Goal: Task Accomplishment & Management: Manage account settings

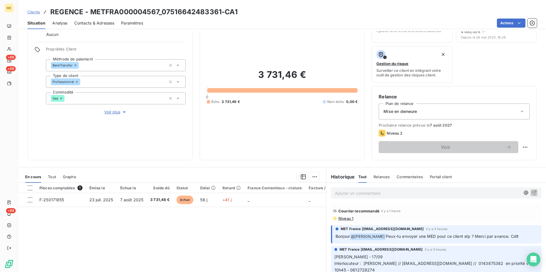
click at [363, 192] on p "Ajouter un commentaire ﻿" at bounding box center [427, 193] width 185 height 7
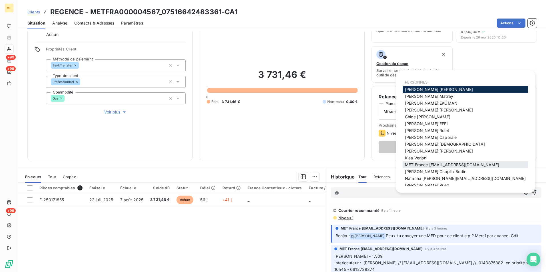
click at [436, 166] on span "MET France [EMAIL_ADDRESS][DOMAIN_NAME]" at bounding box center [452, 164] width 94 height 5
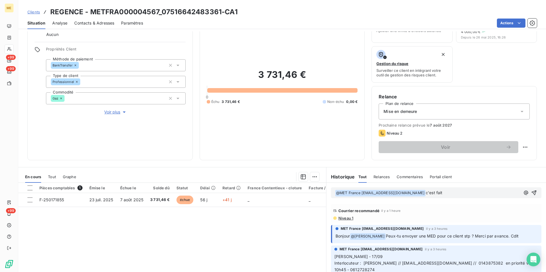
click at [426, 190] on p "﻿ @ MET France met-france@recouvrement.met.com ﻿ c'est fait" at bounding box center [427, 193] width 185 height 7
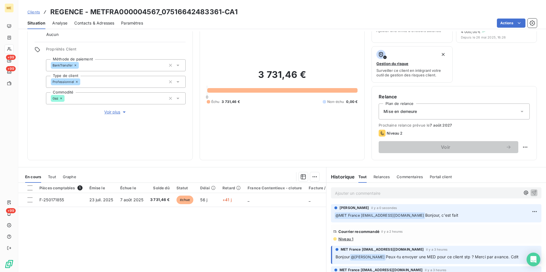
click at [35, 13] on span "Clients" at bounding box center [33, 12] width 13 height 5
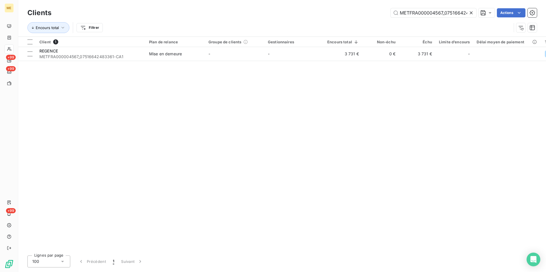
scroll to position [0, 25]
click at [413, 7] on div "Clients METFRA000004567_07516642483361-CA1 Actions" at bounding box center [281, 13] width 509 height 12
drag, startPoint x: 413, startPoint y: 7, endPoint x: 414, endPoint y: 10, distance: 3.2
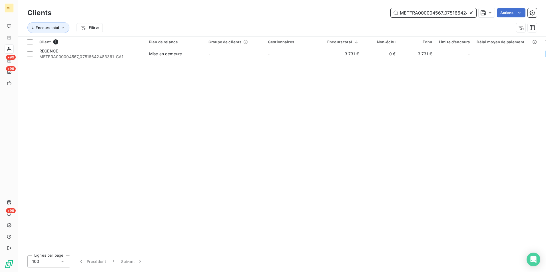
click at [414, 10] on input "METFRA000004567_07516642483361-CA1" at bounding box center [434, 12] width 86 height 9
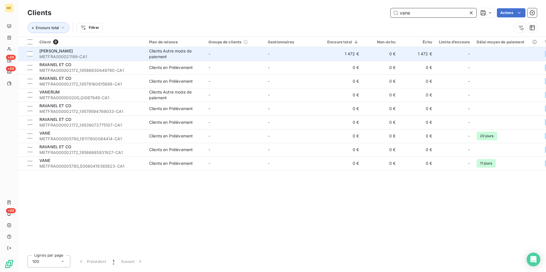
type input "vane"
click at [308, 54] on td "-" at bounding box center [293, 54] width 59 height 14
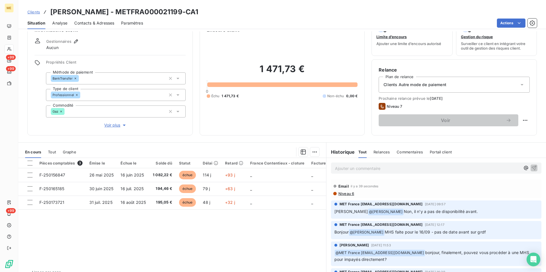
scroll to position [28, 0]
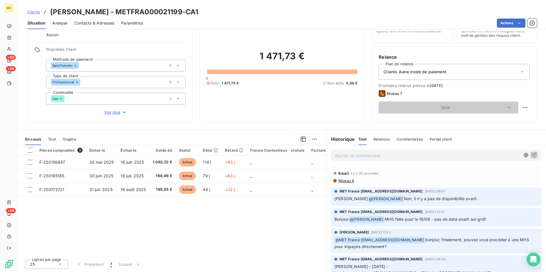
drag, startPoint x: 383, startPoint y: 220, endPoint x: 480, endPoint y: 223, distance: 96.8
click at [436, 210] on div "MET France met-france@recouvrement.met.com 29 août 2025, 12:17 Bonjour @ Amélie…" at bounding box center [436, 217] width 210 height 18
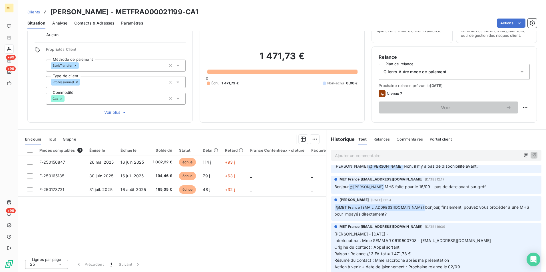
scroll to position [0, 0]
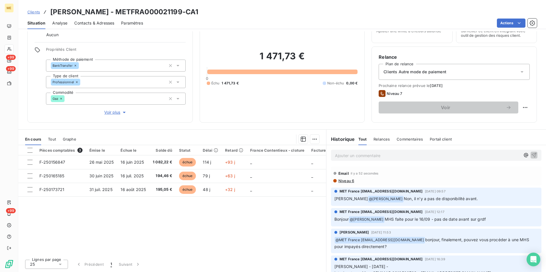
click at [346, 180] on span "Niveau 6" at bounding box center [346, 181] width 16 height 5
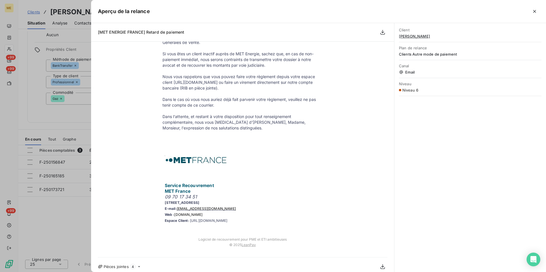
scroll to position [274, 0]
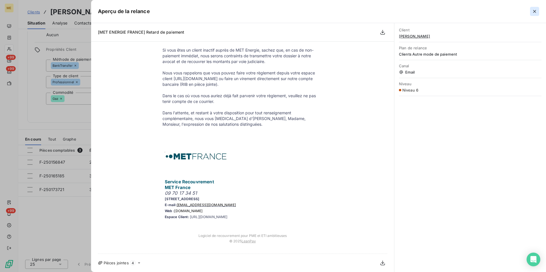
click at [436, 12] on icon "button" at bounding box center [535, 12] width 6 height 6
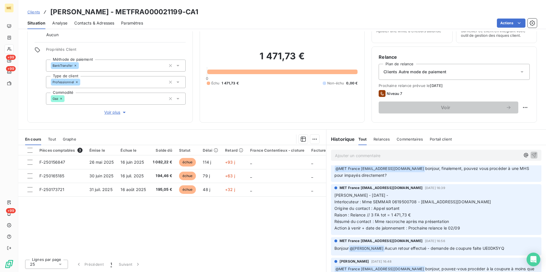
scroll to position [86, 0]
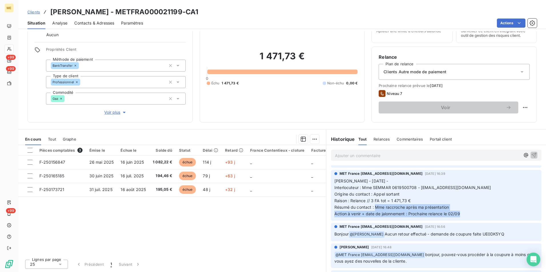
drag, startPoint x: 374, startPoint y: 206, endPoint x: 459, endPoint y: 217, distance: 85.8
click at [436, 210] on p "Lisa - 28/08/2025 - Interlocuteur : Mme SEMMAR 0619500708 - semmar.vanessa@gmai…" at bounding box center [436, 197] width 204 height 39
drag, startPoint x: 459, startPoint y: 217, endPoint x: 438, endPoint y: 236, distance: 28.3
click at [436, 210] on span "Aucun retour effectué - demande de coupure faite UE0DK5YQ" at bounding box center [445, 234] width 120 height 5
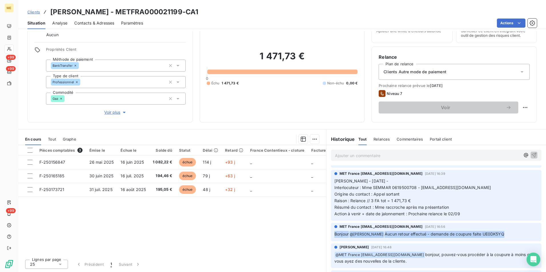
click at [436, 210] on span "Aucun retour effectué - demande de coupure faite UE0DK5YQ" at bounding box center [445, 234] width 120 height 5
drag, startPoint x: 438, startPoint y: 236, endPoint x: 251, endPoint y: 231, distance: 186.5
click at [251, 210] on div "Pièces comptables 3 Émise le Échue le Solde dû Statut Délai Retard France Conte…" at bounding box center [172, 200] width 308 height 110
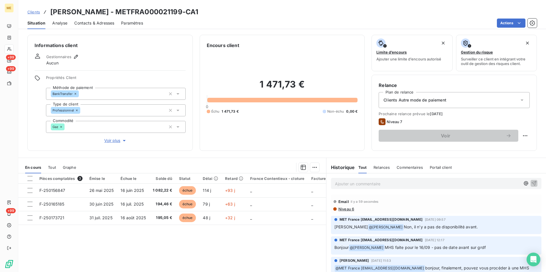
scroll to position [29, 0]
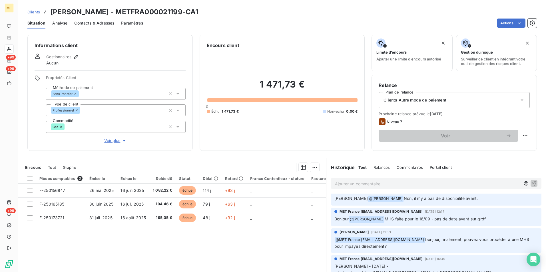
drag, startPoint x: 425, startPoint y: 239, endPoint x: 431, endPoint y: 251, distance: 12.9
click at [431, 210] on div "Amélie Matray 29 août 2025, 11:53 ﻿ @ MET France met-france@recouvrement.met.co…" at bounding box center [436, 241] width 210 height 25
drag, startPoint x: 385, startPoint y: 220, endPoint x: 496, endPoint y: 231, distance: 111.0
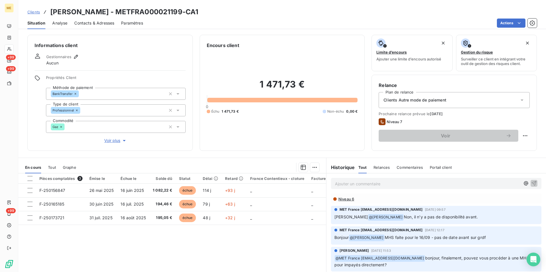
scroll to position [0, 0]
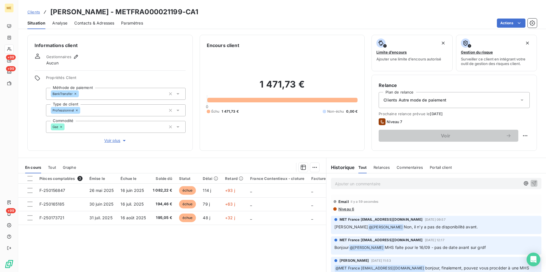
click at [390, 210] on span "MHS faite pour le 16/09 - pas de date avant sur grdf" at bounding box center [435, 247] width 101 height 5
click at [302, 210] on div "Pièces comptables 3 Émise le Échue le Solde dû Statut Délai Retard France Conte…" at bounding box center [172, 229] width 308 height 110
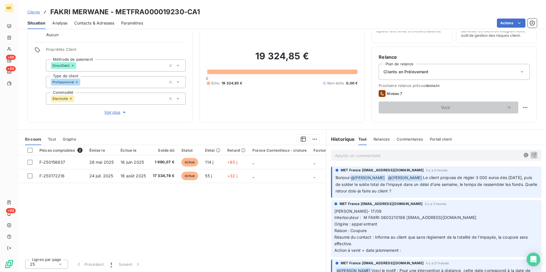
drag, startPoint x: 352, startPoint y: 183, endPoint x: 468, endPoint y: 190, distance: 115.8
click at [468, 190] on p "Bonjour @ Bélinda Thomont @ Xavier Ruez Le client propose de régler 3 000 euros…" at bounding box center [436, 185] width 202 height 20
click at [382, 183] on span "Le client propose de régler 3 000 euros dès aujourd’hui, puis de solder le sold…" at bounding box center [436, 184] width 203 height 18
drag, startPoint x: 345, startPoint y: 184, endPoint x: 467, endPoint y: 186, distance: 122.5
click at [467, 186] on span "Le client propose de régler 3 000 euros dès aujourd’hui, puis de solder le sold…" at bounding box center [436, 184] width 203 height 18
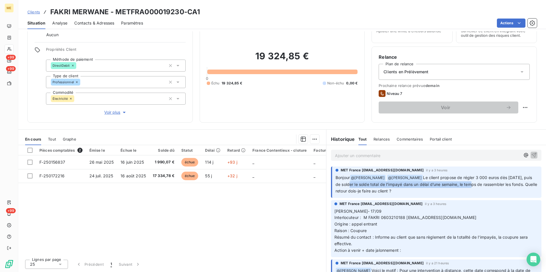
click at [423, 160] on div "Ajouter un commentaire ﻿" at bounding box center [436, 155] width 210 height 11
click at [423, 153] on p "Ajouter un commentaire ﻿" at bounding box center [427, 155] width 185 height 7
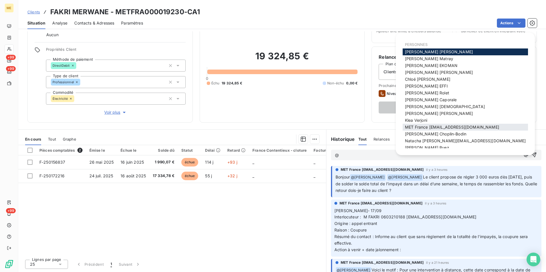
click at [430, 126] on span "MET France [EMAIL_ADDRESS][DOMAIN_NAME]" at bounding box center [452, 127] width 94 height 5
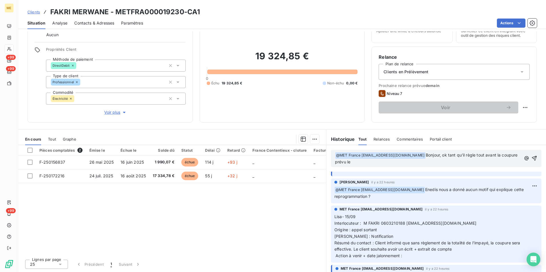
scroll to position [143, 0]
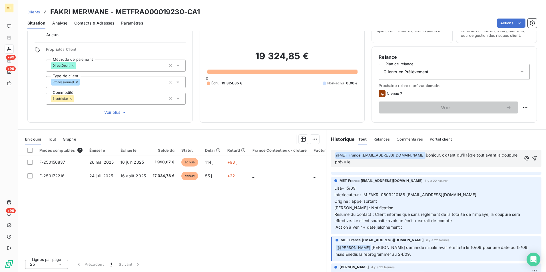
click at [392, 162] on p "﻿ @ MET France met-france@recouvrement.met.com ﻿ Bonjour, ok tant qu'il règle t…" at bounding box center [428, 158] width 186 height 13
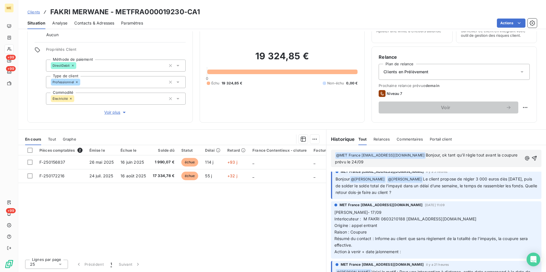
scroll to position [0, 0]
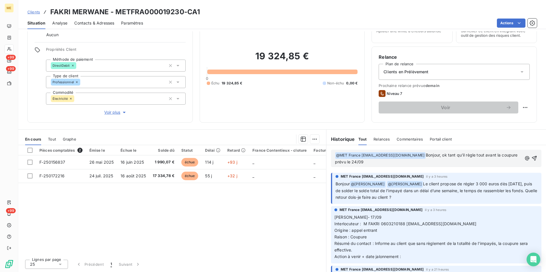
click at [415, 161] on p "﻿ @ MET France met-france@recouvrement.met.com ﻿ Bonjour, ok tant qu'il règle t…" at bounding box center [428, 158] width 187 height 13
drag, startPoint x: 441, startPoint y: 154, endPoint x: 445, endPoint y: 164, distance: 10.5
click at [445, 164] on p "﻿ @ MET France met-france@recouvrement.met.com ﻿ Bonjour, ok tant qu'il règle t…" at bounding box center [429, 158] width 188 height 13
click at [439, 163] on span "Bonjour, ok tant qu'il règle tout avant la coupure prévu le 24/09 sinon la coup…" at bounding box center [427, 159] width 184 height 12
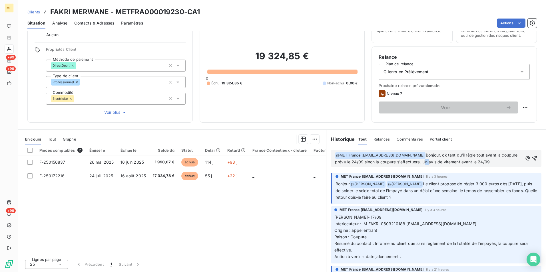
click at [439, 163] on span "Bonjour, ok tant qu'il règle tout avant la coupure prévu le 24/09 sinon la coup…" at bounding box center [427, 159] width 184 height 12
click at [409, 166] on p "﻿ @ MET France met-france@recouvrement.met.com ﻿ Bonjour, ok tant qu'il règle t…" at bounding box center [429, 158] width 188 height 13
click at [507, 164] on p "﻿ @ MET France met-france@recouvrement.met.com ﻿ Bonjour, ok tant qu'il règle t…" at bounding box center [429, 158] width 188 height 13
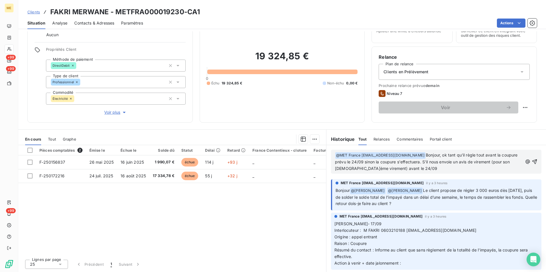
click at [488, 170] on p "﻿ @ MET France met-france@recouvrement.met.com ﻿ Bonjour, ok tant qu'il règle t…" at bounding box center [429, 162] width 188 height 20
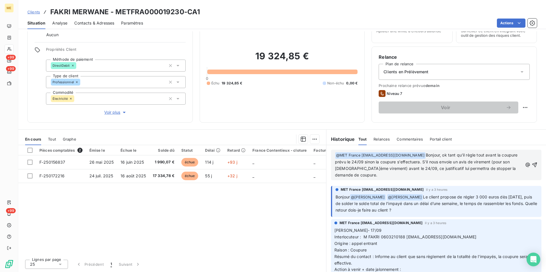
click at [425, 162] on span "Bonjour, ok tant qu'il règle tout avant la coupure prévu le 24/09 sinon la coup…" at bounding box center [427, 165] width 184 height 25
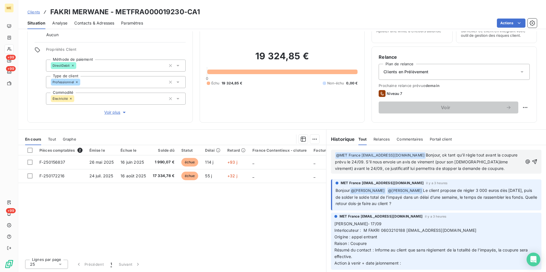
click at [457, 163] on span "Bonjour, ok tant qu'il règle tout avant la coupure prévu le 24/09. S'il nous en…" at bounding box center [427, 162] width 184 height 18
click at [499, 163] on span "Bonjour, ok tant qu'il règle tout avant la coupure prévu le 24/09. S'il nous en…" at bounding box center [427, 162] width 184 height 18
click at [453, 162] on span "Bonjour, ok tant qu'il règle tout avant la coupure prévu le 24/09. S'il nous en…" at bounding box center [427, 162] width 184 height 18
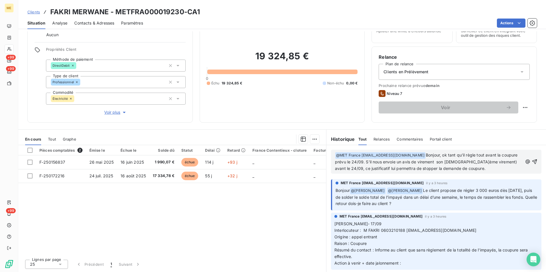
click at [452, 161] on span "Bonjour, ok tant qu'il règle tout avant la coupure prévu le 24/09. S'il nous en…" at bounding box center [427, 162] width 184 height 18
click at [489, 164] on span "Bonjour, ok tant qu'il règle tout avant la coupure prévu le 24/09. S'il nous en…" at bounding box center [427, 162] width 184 height 18
click at [500, 170] on p "﻿ @ MET France met-france@recouvrement.met.com ﻿ Bonjour, ok tant qu'il règle t…" at bounding box center [429, 162] width 188 height 20
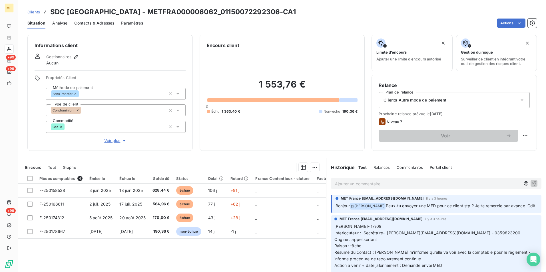
scroll to position [28, 0]
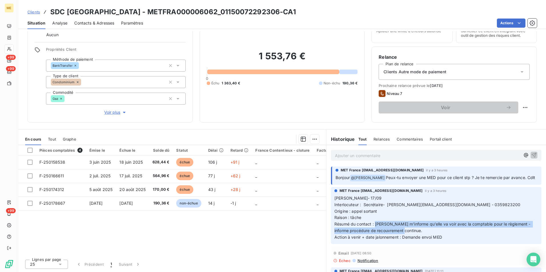
drag, startPoint x: 374, startPoint y: 230, endPoint x: 438, endPoint y: 239, distance: 64.6
click at [438, 239] on p "[PERSON_NAME]- 17/09 Interlocuteur : Secrétaire- [PERSON_NAME][EMAIL_ADDRESS][D…" at bounding box center [436, 218] width 204 height 46
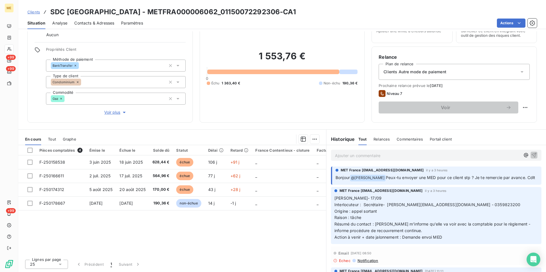
click at [270, 252] on div "Pièces comptables 4 Émise le Échue le Solde dû Statut Délai Retard France Conte…" at bounding box center [172, 200] width 308 height 110
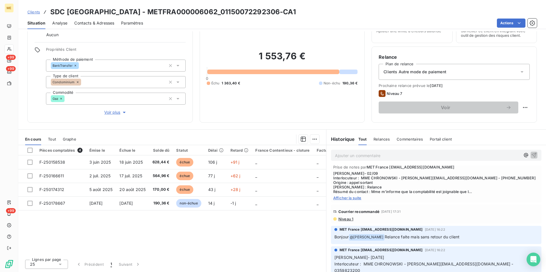
scroll to position [314, 0]
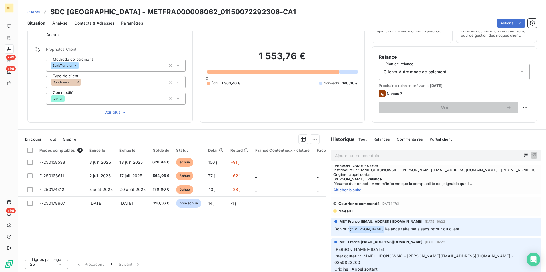
click at [345, 214] on span "Niveau 1" at bounding box center [345, 211] width 15 height 5
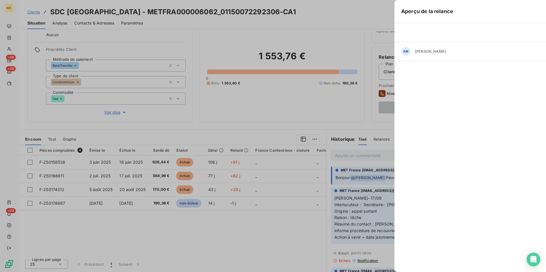
scroll to position [327, 0]
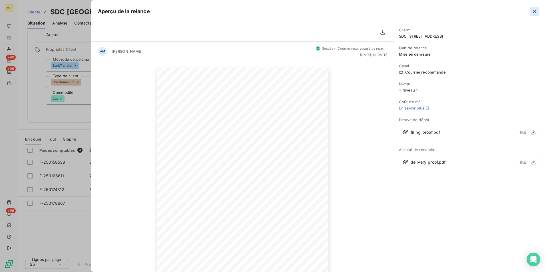
click at [536, 13] on icon "button" at bounding box center [535, 12] width 6 height 6
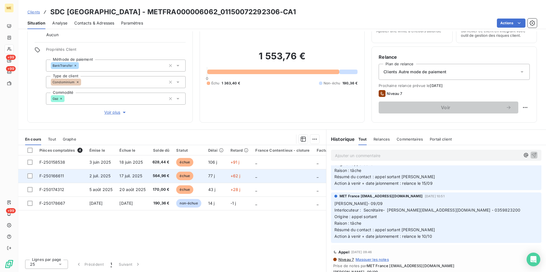
scroll to position [127, 0]
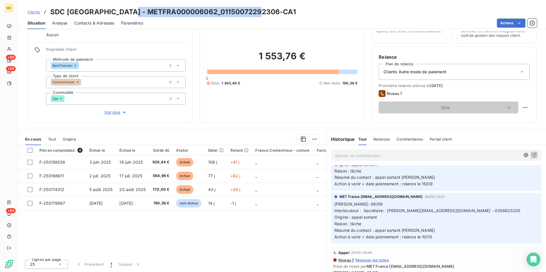
drag, startPoint x: 256, startPoint y: 12, endPoint x: 125, endPoint y: 13, distance: 130.5
click at [125, 13] on h3 "SDC 87 RUE ROYALE - METFRA000006062_01150072292306-CA1" at bounding box center [173, 12] width 246 height 10
copy h3 "METFRA000006062_01150072292306"
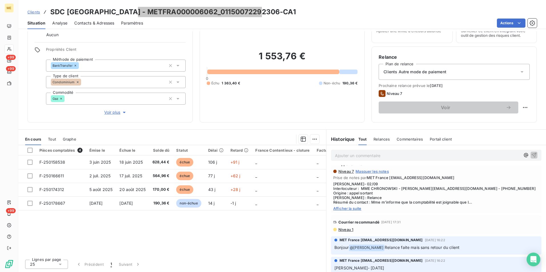
scroll to position [285, 0]
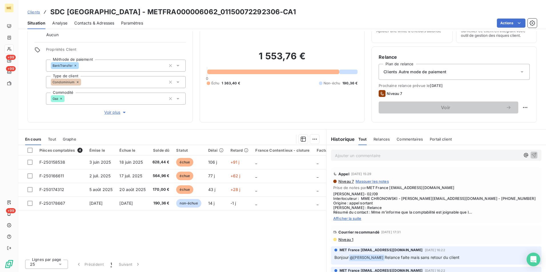
click at [351, 221] on span "Afficher la suite" at bounding box center [436, 218] width 206 height 5
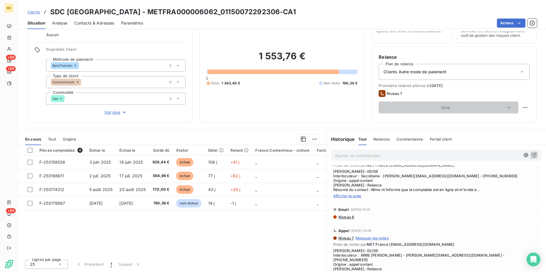
scroll to position [228, 0]
click at [357, 199] on span "Afficher la suite" at bounding box center [436, 196] width 206 height 5
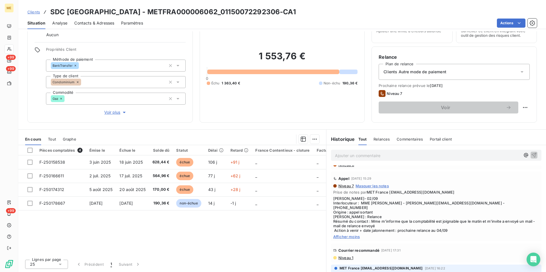
scroll to position [314, 0]
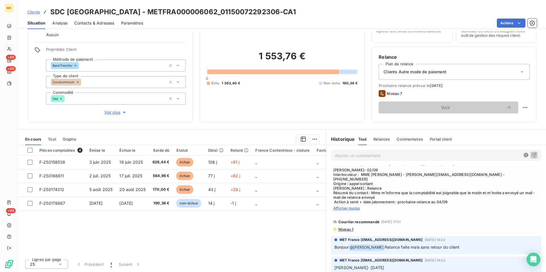
click at [347, 230] on span "Niveau 1" at bounding box center [345, 229] width 15 height 5
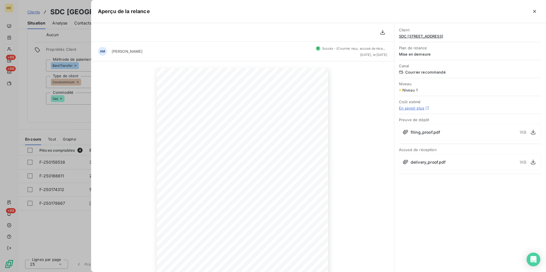
click at [534, 11] on icon "button" at bounding box center [535, 12] width 6 height 6
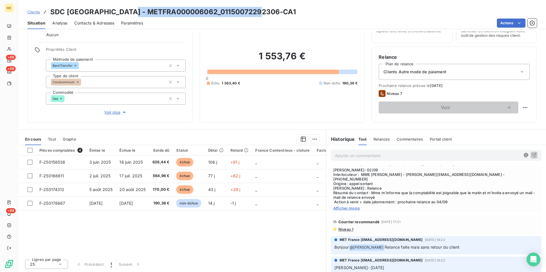
drag, startPoint x: 127, startPoint y: 10, endPoint x: 258, endPoint y: 15, distance: 131.2
click at [258, 15] on h3 "SDC 87 RUE ROYALE - METFRA000006062_01150072292306-CA1" at bounding box center [173, 12] width 246 height 10
copy h3 "METFRA000006062_01150072292306"
click at [253, 14] on h3 "SDC 87 RUE ROYALE - METFRA000006062_01150072292306-CA1" at bounding box center [173, 12] width 246 height 10
drag, startPoint x: 258, startPoint y: 12, endPoint x: 126, endPoint y: 3, distance: 132.5
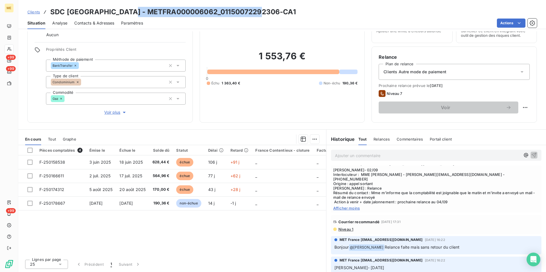
click at [126, 3] on div "Clients SDC 87 RUE ROYALE - METFRA000006062_01150072292306-CA1 Situation Analys…" at bounding box center [282, 14] width 528 height 29
copy h3 "METFRA000006062_01150072292306"
click at [345, 231] on span "Niveau 1" at bounding box center [345, 229] width 15 height 5
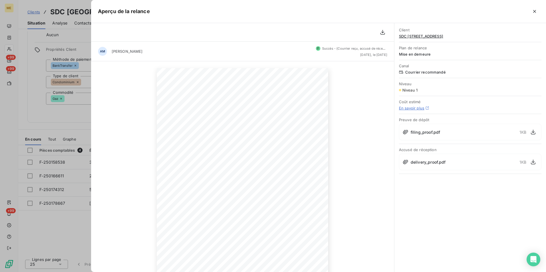
drag, startPoint x: 363, startPoint y: 56, endPoint x: 373, endPoint y: 55, distance: 10.0
click at [373, 55] on span "il y a 14 jours, le 3 sept. 2025" at bounding box center [373, 54] width 27 height 3
click at [537, 10] on button "button" at bounding box center [534, 11] width 9 height 9
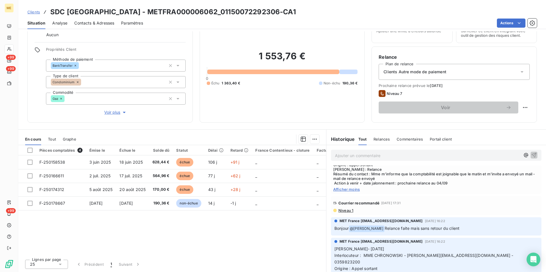
scroll to position [343, 0]
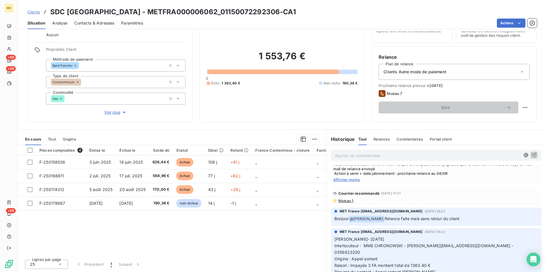
click at [342, 203] on span "Niveau 1" at bounding box center [345, 201] width 15 height 5
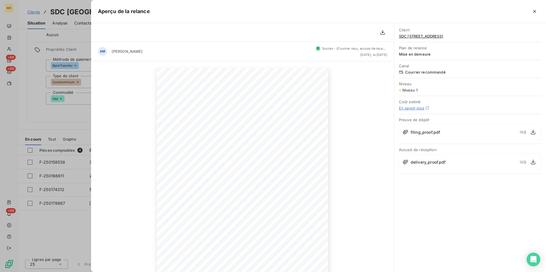
click at [355, 63] on div "19 août 2025 Objet : [MET ENERGIE FRANCE] Retard de paiement - Mise en demeure …" at bounding box center [242, 189] width 303 height 256
drag, startPoint x: 533, startPoint y: 11, endPoint x: 522, endPoint y: 24, distance: 16.8
click at [533, 11] on icon "button" at bounding box center [535, 12] width 6 height 6
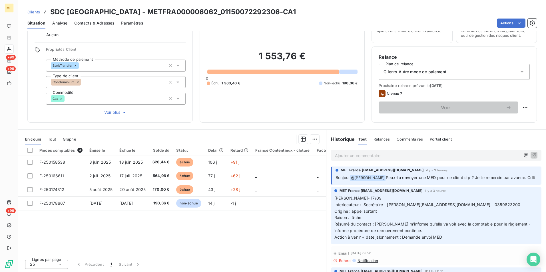
scroll to position [29, 0]
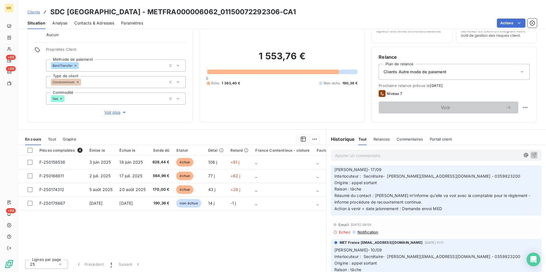
click at [402, 156] on p "Ajouter un commentaire ﻿" at bounding box center [427, 155] width 185 height 7
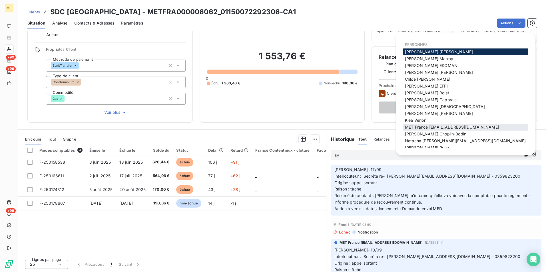
click at [439, 128] on span "MET France met-france@recouvrement.met.com" at bounding box center [452, 127] width 94 height 5
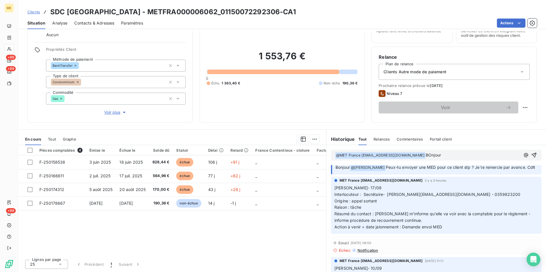
scroll to position [0, 0]
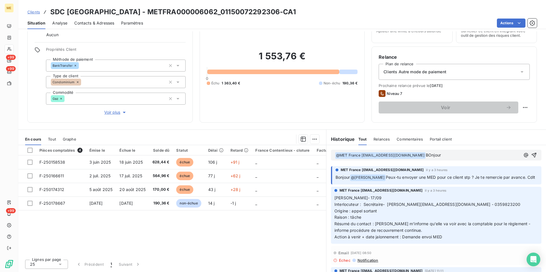
drag, startPoint x: 443, startPoint y: 153, endPoint x: 423, endPoint y: 152, distance: 20.0
click at [423, 152] on p "﻿ @ MET France met-france@recouvrement.met.com ﻿ BOnjour" at bounding box center [427, 155] width 185 height 7
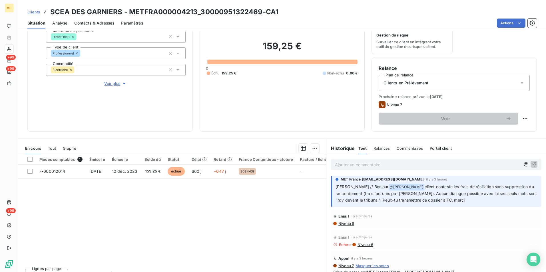
scroll to position [66, 0]
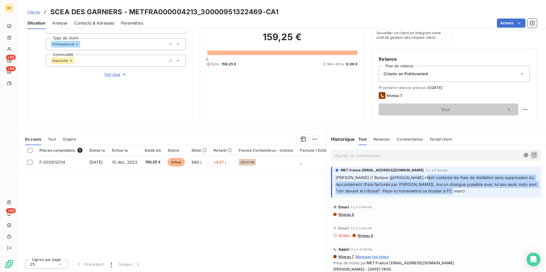
drag, startPoint x: 407, startPoint y: 178, endPoint x: 470, endPoint y: 191, distance: 64.1
click at [470, 191] on p "Sylvain // Bonjour @ Bélinda Thomont client conteste les frais de résiliation s…" at bounding box center [436, 185] width 202 height 20
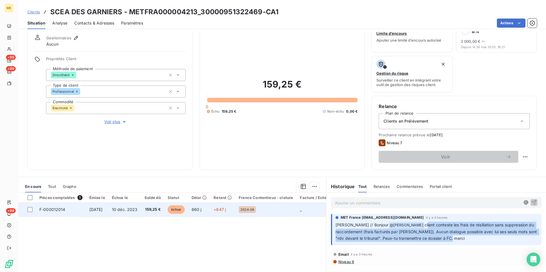
scroll to position [0, 0]
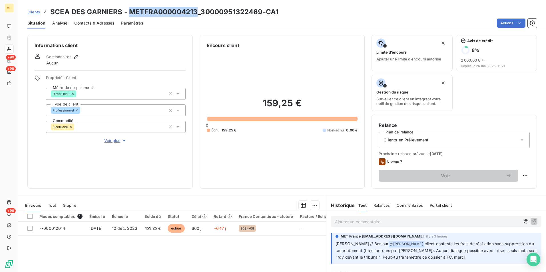
drag, startPoint x: 196, startPoint y: 11, endPoint x: 128, endPoint y: 10, distance: 67.7
click at [128, 10] on h3 "SCEA DES GARNIERS - METFRA000004213_30000951322469-CA1" at bounding box center [164, 12] width 228 height 10
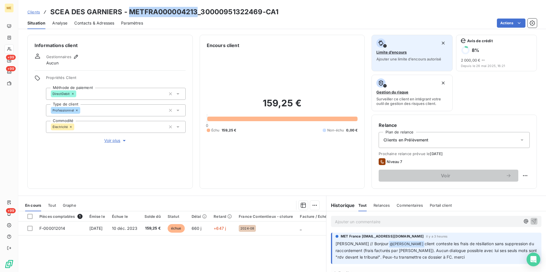
copy h3 "METFRA000004213"
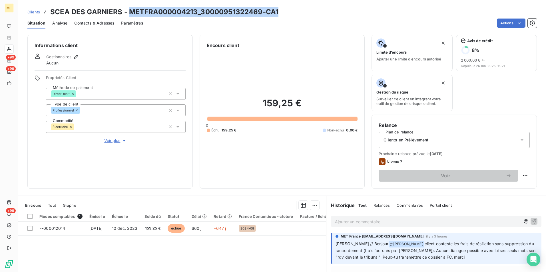
drag, startPoint x: 280, startPoint y: 12, endPoint x: 128, endPoint y: 12, distance: 152.2
click at [128, 12] on div "Clients SCEA DES GARNIERS - METFRA000004213_30000951322469-CA1" at bounding box center [282, 12] width 528 height 10
copy h3 "METFRA000004213_30000951322469-CA1"
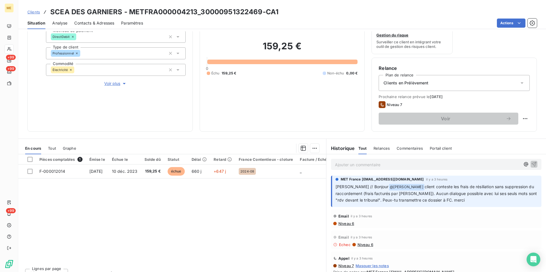
click at [419, 196] on span "client conteste les frais de résiliation sans suppression du raccordement (frai…" at bounding box center [436, 193] width 202 height 18
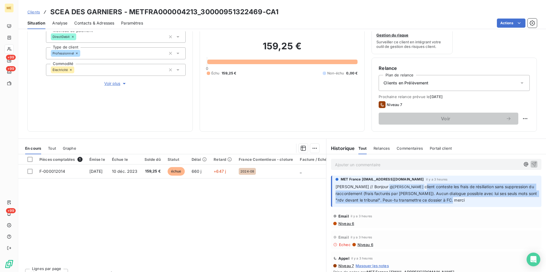
drag, startPoint x: 405, startPoint y: 186, endPoint x: 465, endPoint y: 199, distance: 61.7
click at [465, 199] on p "Sylvain // Bonjour @ Bélinda Thomont client conteste les frais de résiliation s…" at bounding box center [436, 194] width 202 height 20
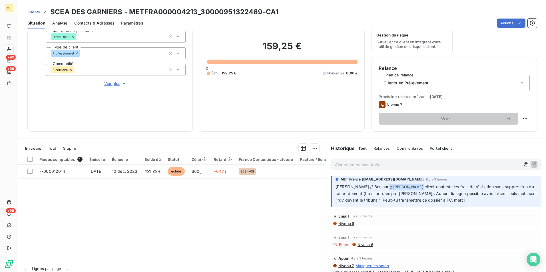
click at [276, 226] on div "Pièces comptables 1 Émise le Échue le Solde dû Statut Délai Retard France Conte…" at bounding box center [172, 209] width 308 height 110
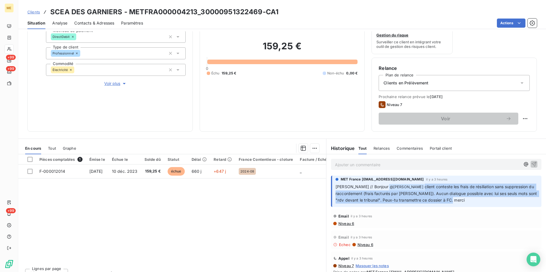
drag, startPoint x: 403, startPoint y: 187, endPoint x: 479, endPoint y: 200, distance: 76.8
click at [479, 200] on p "Sylvain // Bonjour @ Bélinda Thomont client conteste les frais de résiliation s…" at bounding box center [436, 194] width 202 height 20
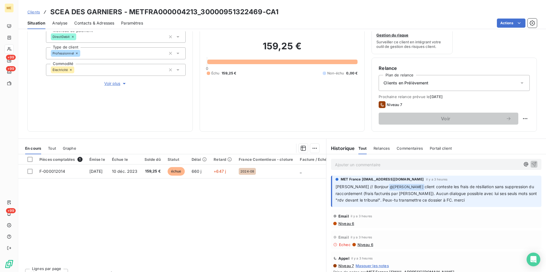
drag, startPoint x: 479, startPoint y: 200, endPoint x: 462, endPoint y: 218, distance: 24.4
click at [462, 218] on div "Email il y a 3 heures" at bounding box center [436, 216] width 206 height 9
click at [427, 202] on span "client conteste les frais de résiliation sans suppression du raccordement (frai…" at bounding box center [436, 193] width 202 height 18
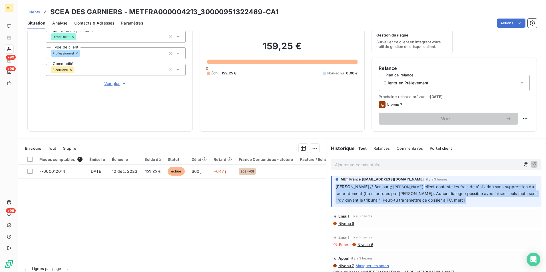
click at [427, 202] on span "client conteste les frais de résiliation sans suppression du raccordement (frai…" at bounding box center [436, 193] width 202 height 18
click at [427, 203] on p "Sylvain // Bonjour @ Bélinda Thomont client conteste les frais de résiliation s…" at bounding box center [436, 194] width 202 height 20
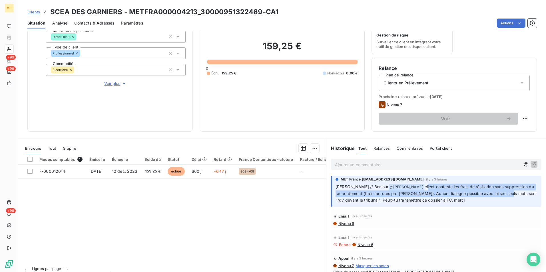
drag, startPoint x: 406, startPoint y: 186, endPoint x: 505, endPoint y: 196, distance: 99.2
click at [505, 196] on span "client conteste les frais de résiliation sans suppression du raccordement (frai…" at bounding box center [436, 193] width 202 height 18
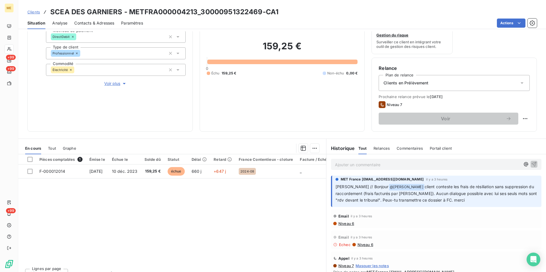
click at [288, 232] on div "Pièces comptables 1 Émise le Échue le Solde dû Statut Délai Retard France Conte…" at bounding box center [172, 209] width 308 height 110
click at [35, 10] on span "Clients" at bounding box center [33, 12] width 13 height 5
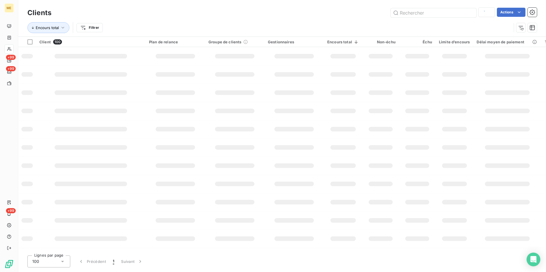
click at [37, 14] on h3 "Clients" at bounding box center [39, 13] width 24 height 10
click at [402, 16] on input "text" at bounding box center [434, 12] width 86 height 9
click at [406, 14] on input "text" at bounding box center [434, 12] width 86 height 9
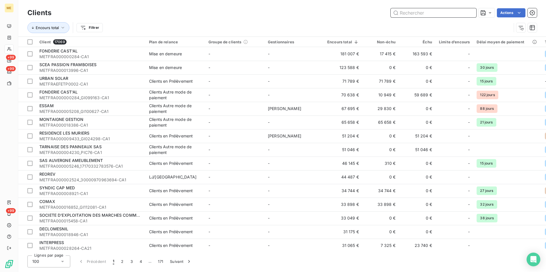
paste input "https://eur03.safelinks.protection.outlook.com/?url=https%3A%2F%2Fapp.leanpay.f…"
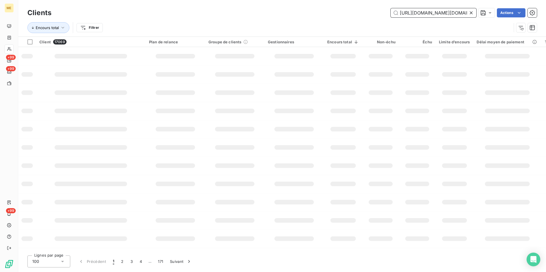
scroll to position [0, 1168]
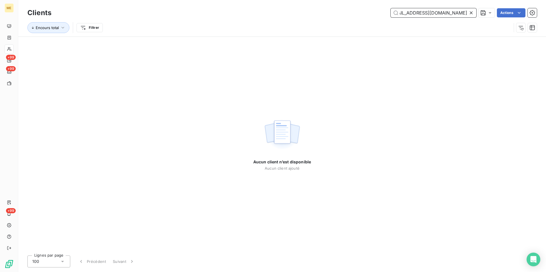
type input "https://eur03.safelinks.protection.outlook.com/?url=https%3A%2F%2Fapp.leanpay.f…"
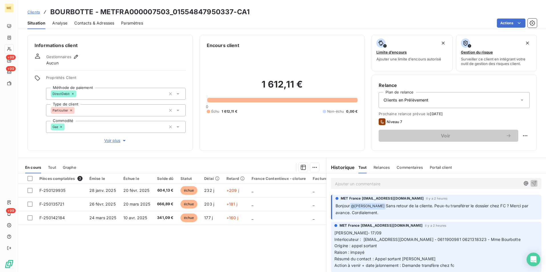
click at [223, 251] on div "Pièces comptables 3 Émise le Échue le Solde dû Statut Délai Retard France Conte…" at bounding box center [172, 229] width 308 height 110
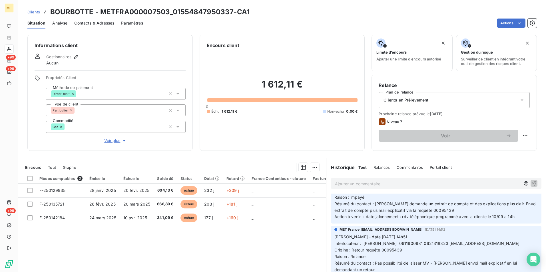
scroll to position [171, 0]
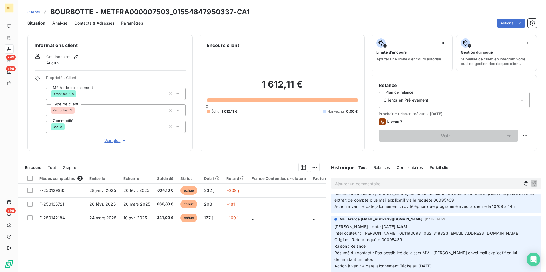
click at [108, 144] on div "Informations client Gestionnaires Aucun Propriétés Client Méthode de paiement D…" at bounding box center [109, 93] width 165 height 116
click at [115, 140] on span "Voir plus" at bounding box center [115, 141] width 23 height 6
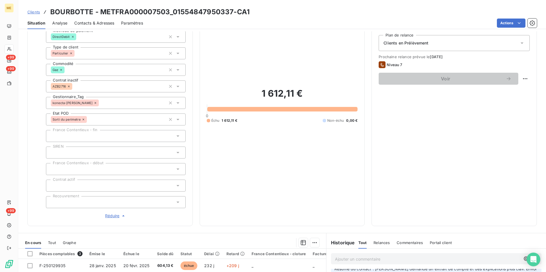
click at [114, 214] on span "Réduire" at bounding box center [115, 216] width 21 height 6
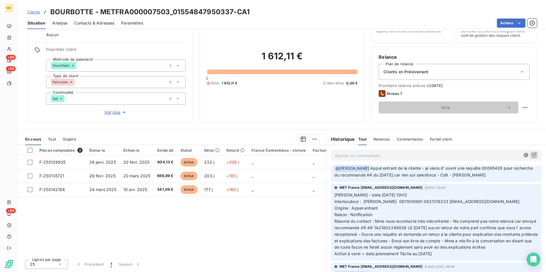
scroll to position [343, 0]
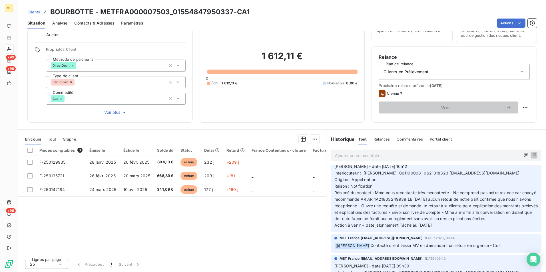
drag, startPoint x: 402, startPoint y: 199, endPoint x: 477, endPoint y: 236, distance: 83.2
click at [477, 229] on p "[PERSON_NAME] - date [DATE] 10h12 Interlocuteur : [PERSON_NAME] 0611900981 0621…" at bounding box center [436, 196] width 204 height 65
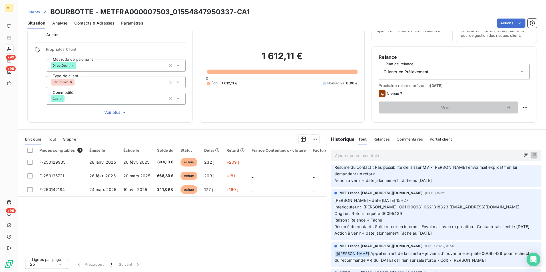
scroll to position [228, 0]
drag, startPoint x: 374, startPoint y: 226, endPoint x: 479, endPoint y: 238, distance: 105.5
click at [479, 237] on p "[PERSON_NAME] - date [DATE] 15H27 Interlocuteur : [PERSON_NAME] 0611900981 0621…" at bounding box center [436, 217] width 204 height 39
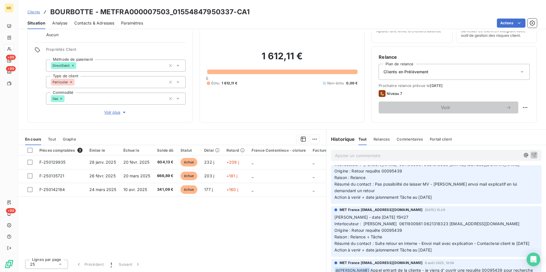
scroll to position [171, 0]
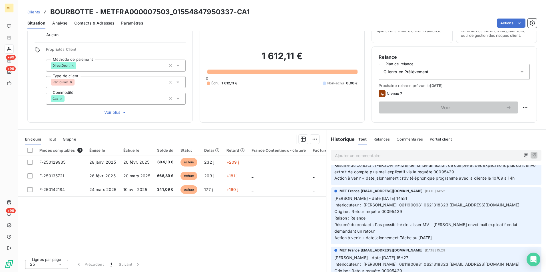
drag, startPoint x: 432, startPoint y: 224, endPoint x: 486, endPoint y: 236, distance: 55.2
click at [486, 236] on p "[PERSON_NAME] - date [DATE] 14h51 Interlocuteur : [PERSON_NAME] 0611900981 0621…" at bounding box center [436, 219] width 204 height 46
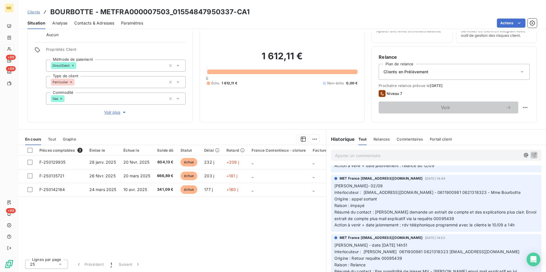
scroll to position [114, 0]
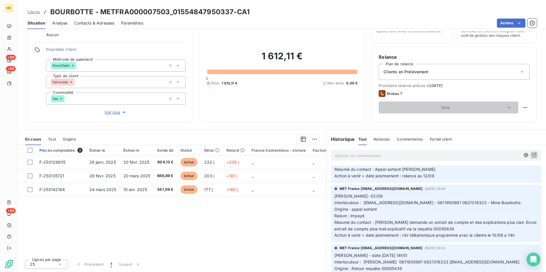
drag, startPoint x: 373, startPoint y: 221, endPoint x: 520, endPoint y: 241, distance: 148.3
click at [520, 241] on div "MET France [EMAIL_ADDRESS][DOMAIN_NAME] [DATE] 14:49 Lisa- 02/09 Interlocuteur …" at bounding box center [436, 213] width 210 height 57
click at [452, 222] on span "Résumé du contact : [PERSON_NAME] demande un extrait de compte et des explicati…" at bounding box center [435, 225] width 203 height 11
click at [432, 227] on span "Résumé du contact : [PERSON_NAME] demande un extrait de compte et des explicati…" at bounding box center [435, 225] width 203 height 11
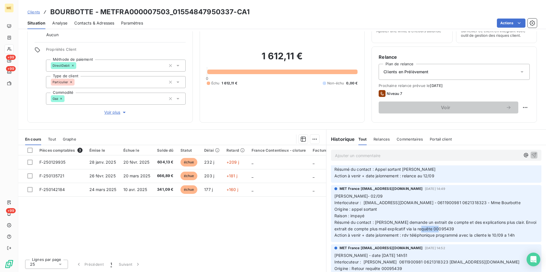
copy span "00095439"
drag, startPoint x: 169, startPoint y: 12, endPoint x: 99, endPoint y: 10, distance: 70.5
click at [99, 10] on h3 "BOURBOTTE - METFRA000007503_01554847950337-CA1" at bounding box center [149, 12] width 199 height 10
copy h3 "METFRA000007503"
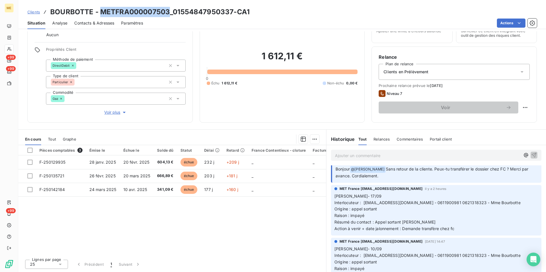
scroll to position [0, 0]
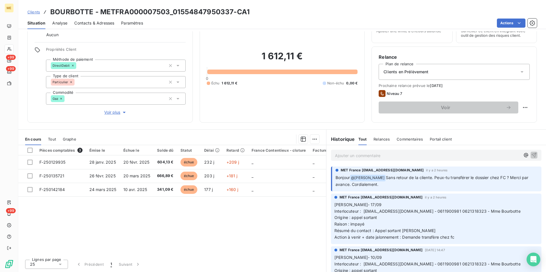
click at [380, 158] on p "Ajouter un commentaire ﻿" at bounding box center [427, 155] width 185 height 7
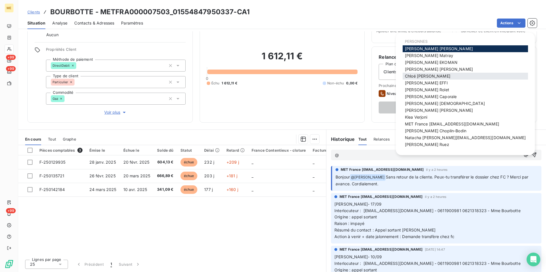
scroll to position [4, 0]
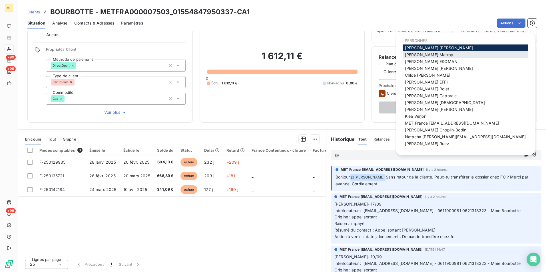
click at [438, 56] on div "[PERSON_NAME]" at bounding box center [465, 54] width 125 height 7
click at [438, 55] on div "[PERSON_NAME]" at bounding box center [465, 54] width 125 height 7
click at [428, 54] on span "[PERSON_NAME]" at bounding box center [429, 54] width 48 height 5
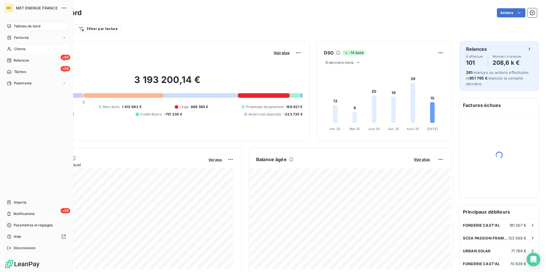
click at [15, 49] on span "Clients" at bounding box center [19, 49] width 11 height 5
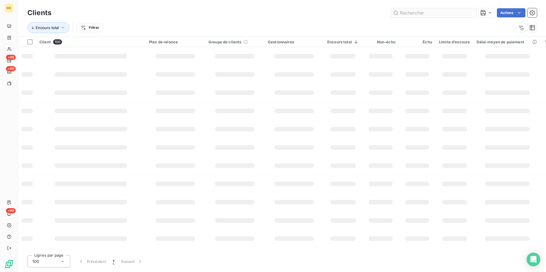
click at [411, 15] on input "text" at bounding box center [434, 12] width 86 height 9
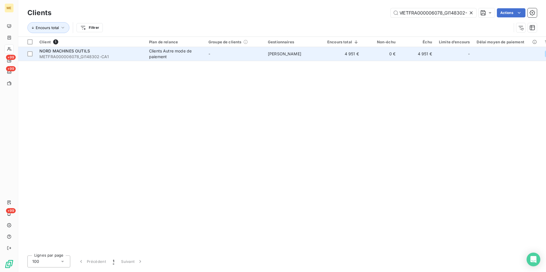
type input "METFRA000006078_GI148302-"
click at [163, 55] on div "Clients Autre mode de paiement" at bounding box center [175, 53] width 53 height 11
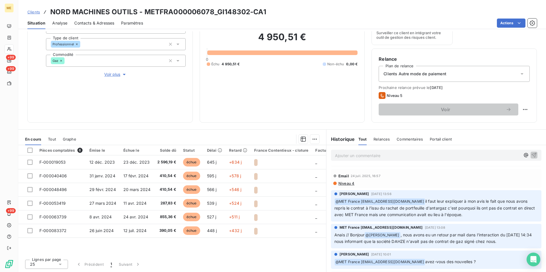
scroll to position [29, 0]
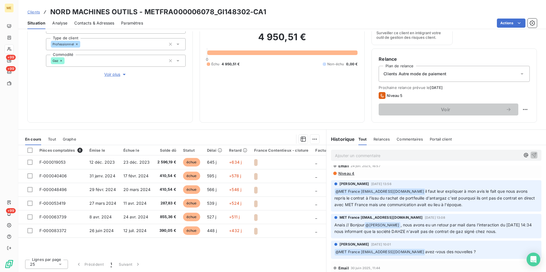
drag, startPoint x: 463, startPoint y: 192, endPoint x: 476, endPoint y: 207, distance: 20.5
click at [476, 207] on p "﻿ @ MET France met-france@recouvrement.met.com il faut leur expliquer à mon avi…" at bounding box center [436, 198] width 204 height 20
drag, startPoint x: 423, startPoint y: 230, endPoint x: 521, endPoint y: 238, distance: 98.2
click at [521, 238] on div "MET France met-france@recouvrement.met.com 15 juil. 2025, 13:08 Anais // Bonjou…" at bounding box center [436, 226] width 210 height 25
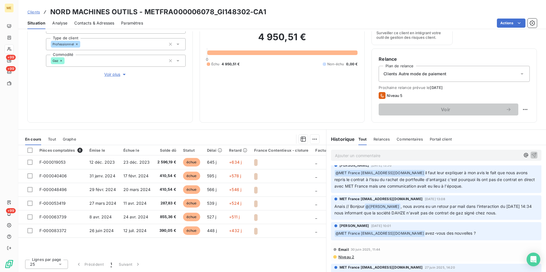
scroll to position [57, 0]
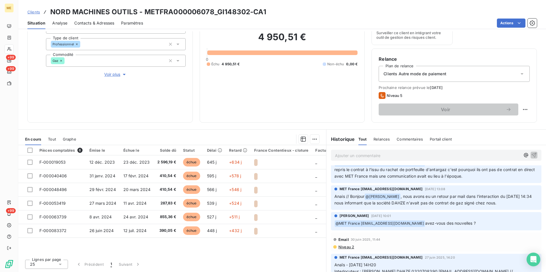
click at [422, 197] on span ", nous avons eu un retour par mail dans l'interaction du 27/06/2025 14:34 nous …" at bounding box center [433, 200] width 198 height 12
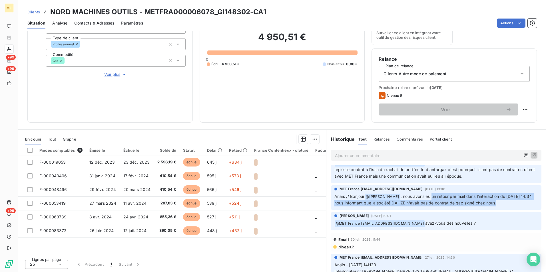
drag, startPoint x: 422, startPoint y: 197, endPoint x: 510, endPoint y: 203, distance: 88.2
click at [510, 203] on p "Anais // Bonjour @ Xavier Ruez , nous avons eu un retour par mail dans l'intera…" at bounding box center [436, 200] width 204 height 13
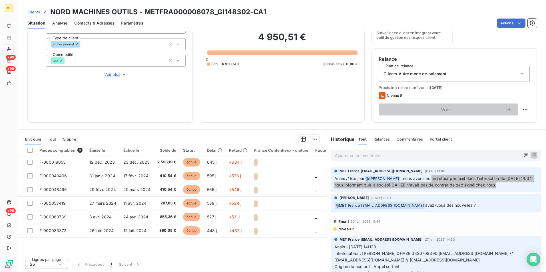
scroll to position [0, 0]
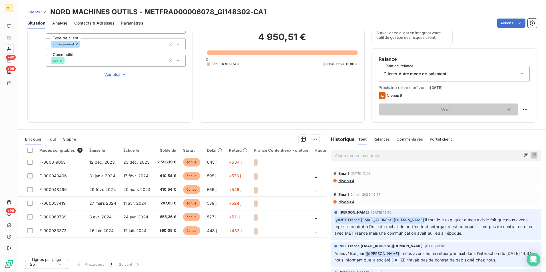
click at [372, 157] on p "Ajouter un commentaire ﻿" at bounding box center [427, 155] width 185 height 7
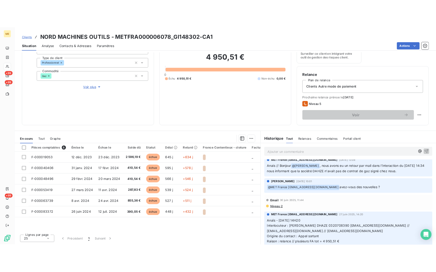
scroll to position [29, 0]
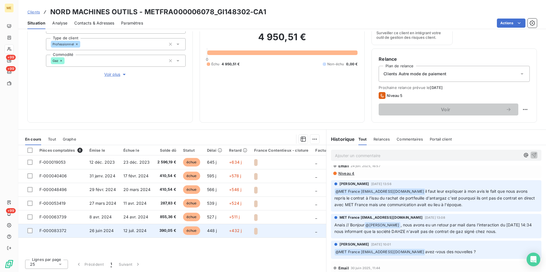
click at [167, 234] on td "390,05 €" at bounding box center [167, 231] width 26 height 14
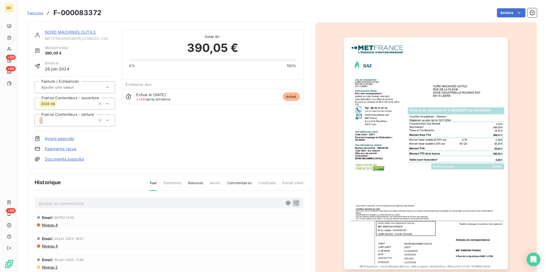
click at [409, 131] on img "button" at bounding box center [426, 153] width 164 height 232
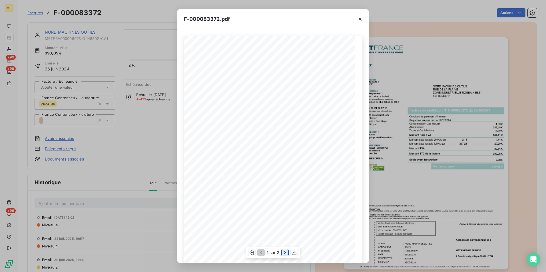
click at [285, 254] on icon "button" at bounding box center [285, 253] width 6 height 6
click at [360, 19] on icon "button" at bounding box center [360, 19] width 6 height 6
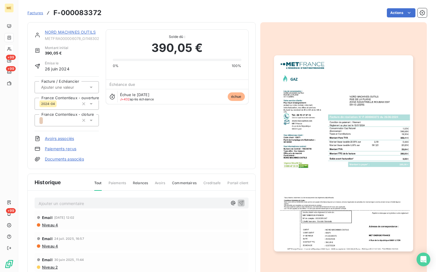
click at [54, 33] on link "NORD MACHINES OUTILS" at bounding box center [70, 32] width 51 height 5
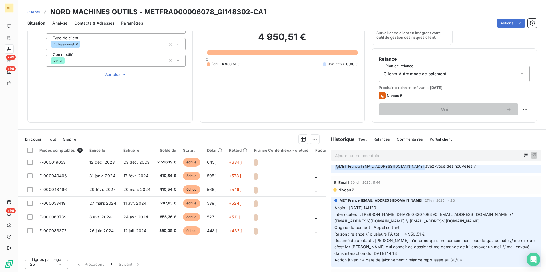
scroll to position [143, 0]
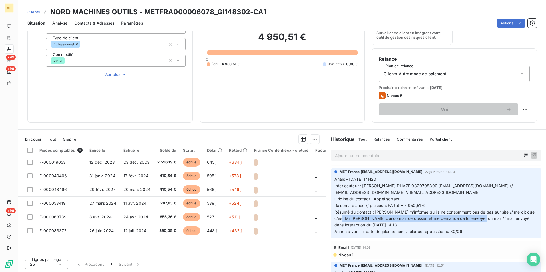
drag, startPoint x: 343, startPoint y: 219, endPoint x: 485, endPoint y: 218, distance: 142.2
click at [485, 218] on span "Résumé du contact : Mme DEVAULT m'informe qu'ils ne consomment pas de gaz sur s…" at bounding box center [434, 219] width 201 height 18
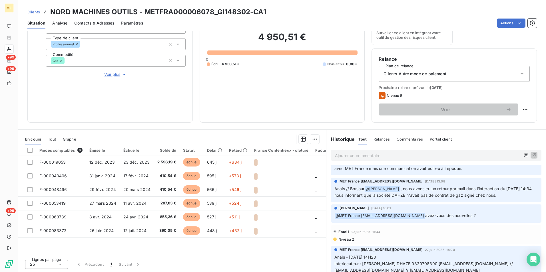
scroll to position [57, 0]
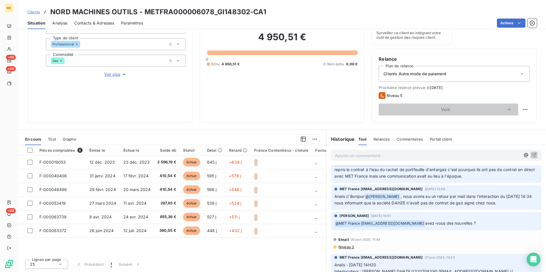
click at [456, 224] on span "avez-vous des nouvelles ?" at bounding box center [450, 223] width 51 height 5
drag, startPoint x: 456, startPoint y: 224, endPoint x: 409, endPoint y: 198, distance: 53.9
click at [409, 198] on span ", nous avons eu un retour par mail dans l'interaction du 27/06/2025 14:34 nous …" at bounding box center [433, 200] width 198 height 12
drag, startPoint x: 406, startPoint y: 195, endPoint x: 507, endPoint y: 207, distance: 101.7
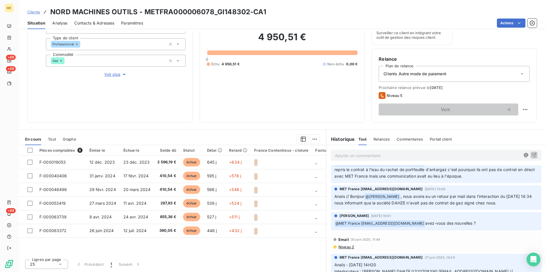
click at [507, 207] on p "Anais // Bonjour @ Xavier Ruez , nous avons eu un retour par mail dans l'intera…" at bounding box center [436, 200] width 204 height 13
drag, startPoint x: 507, startPoint y: 207, endPoint x: 487, endPoint y: 222, distance: 24.7
click at [487, 222] on p "﻿ @ MET France met-france@recouvrement.met.com avez-vous des nouvelles ?" at bounding box center [436, 223] width 204 height 7
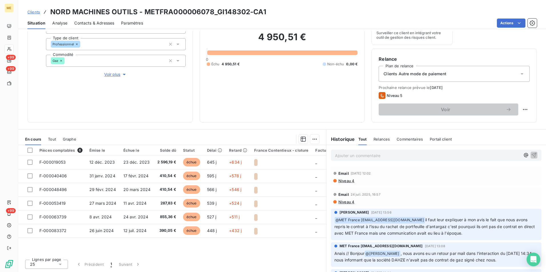
scroll to position [29, 0]
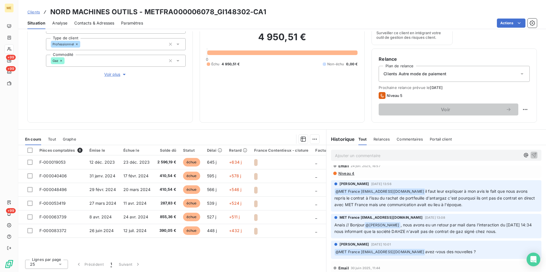
drag, startPoint x: 424, startPoint y: 189, endPoint x: 478, endPoint y: 206, distance: 56.6
click at [478, 206] on p "﻿ @ MET France met-france@recouvrement.met.com il faut leur expliquer à mon avi…" at bounding box center [436, 198] width 204 height 20
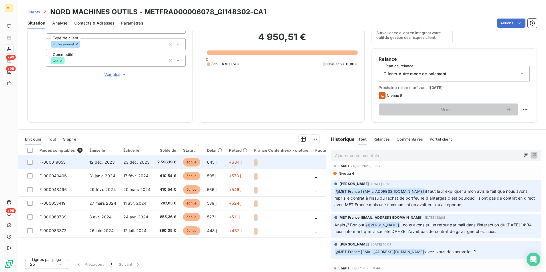
click at [172, 164] on span "2 596,19 €" at bounding box center [166, 163] width 19 height 6
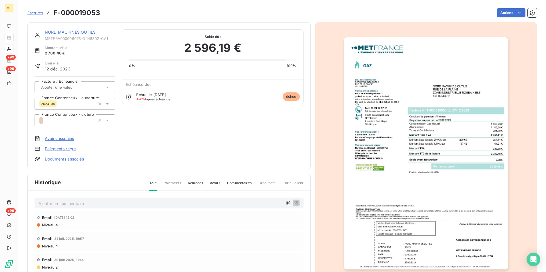
click at [421, 132] on img "button" at bounding box center [426, 153] width 164 height 232
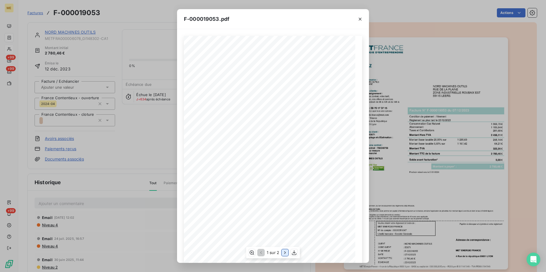
click at [286, 250] on button "button" at bounding box center [284, 253] width 7 height 7
click at [361, 22] on icon "button" at bounding box center [360, 19] width 6 height 6
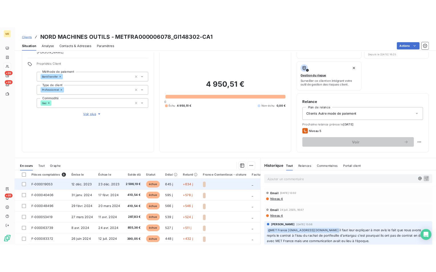
scroll to position [66, 0]
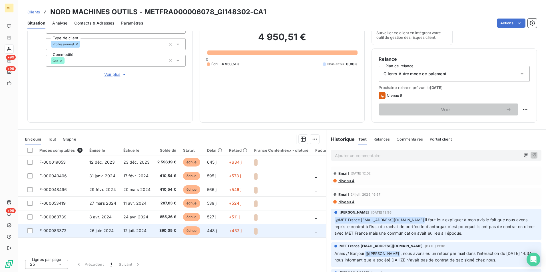
click at [200, 235] on td "échue" at bounding box center [192, 231] width 24 height 14
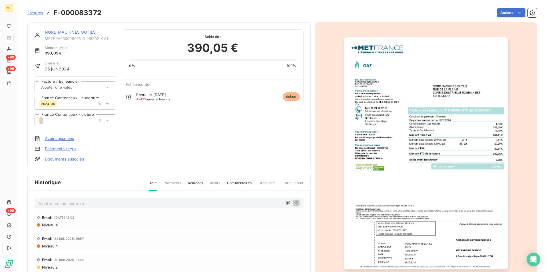
click at [457, 158] on img "button" at bounding box center [426, 153] width 164 height 232
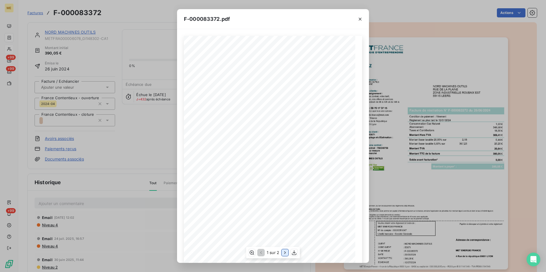
click at [284, 256] on icon "button" at bounding box center [285, 253] width 6 height 6
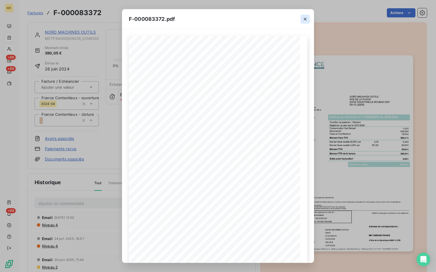
click at [305, 23] on button "button" at bounding box center [304, 19] width 9 height 9
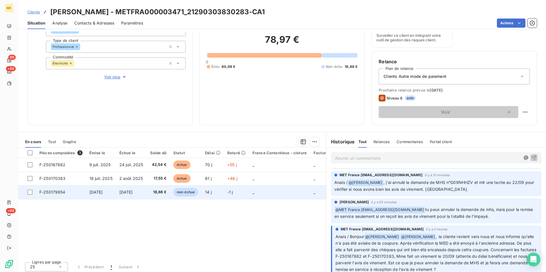
scroll to position [66, 0]
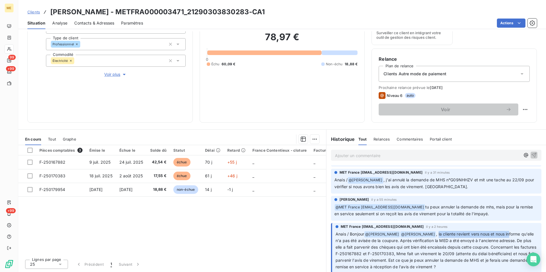
drag, startPoint x: 431, startPoint y: 226, endPoint x: 503, endPoint y: 228, distance: 72.0
click at [503, 232] on span ", la cliente revient vers nous et nous informe qu'elle n'a pas été avisée de la…" at bounding box center [436, 251] width 202 height 38
click at [383, 238] on span ", la cliente revient vers nous et nous informe qu'elle n'a pas été avisée de la…" at bounding box center [436, 251] width 202 height 38
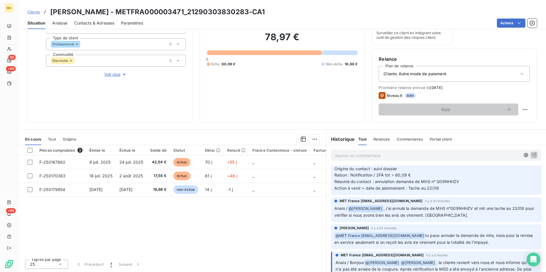
scroll to position [0, 0]
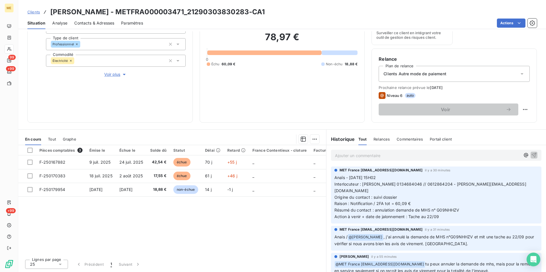
click at [109, 23] on span "Contacts & Adresses" at bounding box center [94, 23] width 40 height 6
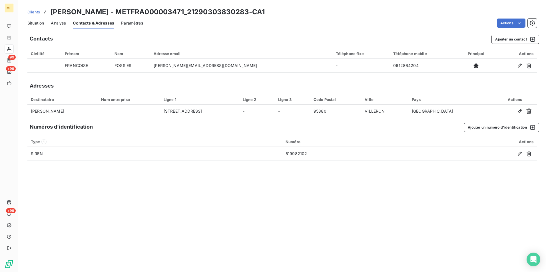
click at [37, 27] on div "Situation" at bounding box center [35, 23] width 17 height 12
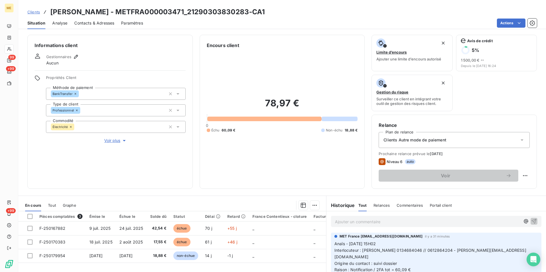
click at [374, 225] on p "Ajouter un commentaire ﻿" at bounding box center [427, 221] width 185 height 7
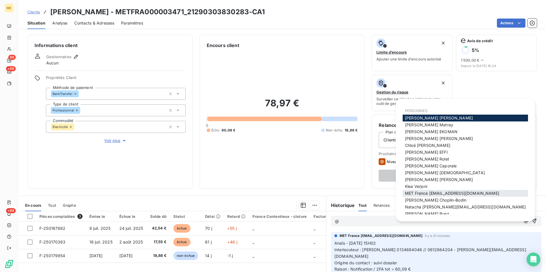
click at [470, 192] on span "MET France [EMAIL_ADDRESS][DOMAIN_NAME]" at bounding box center [452, 193] width 94 height 5
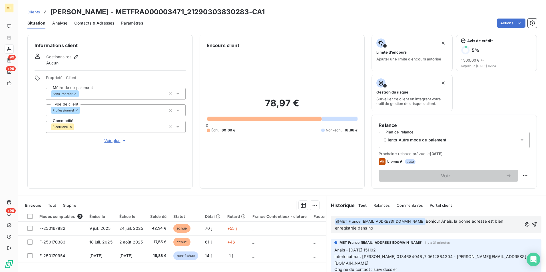
click at [468, 223] on span "Bonjour Anais, la bonne adresse est bien enregistrée dans no" at bounding box center [419, 225] width 169 height 12
click at [504, 222] on span "Bonjour Anais, le changement d'adresse est bien enregistrée dans no" at bounding box center [427, 225] width 185 height 12
click at [356, 228] on span "Bonjour Anais, le changement d'adresse a bien été bien enregistrée dans no" at bounding box center [426, 225] width 182 height 12
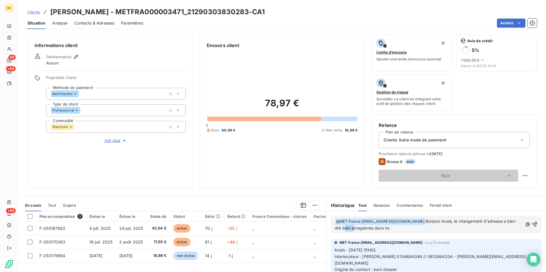
click at [356, 228] on span "Bonjour Anais, le changement d'adresse a bien été bien enregistrée dans no" at bounding box center [426, 225] width 182 height 12
drag, startPoint x: 408, startPoint y: 228, endPoint x: 367, endPoint y: 230, distance: 41.1
click at [367, 230] on p "﻿ @ MET [GEOGRAPHIC_DATA] [EMAIL_ADDRESS][DOMAIN_NAME] ﻿ Bonjour Anais, le chan…" at bounding box center [429, 224] width 188 height 13
click at [532, 226] on icon "button" at bounding box center [535, 225] width 6 height 6
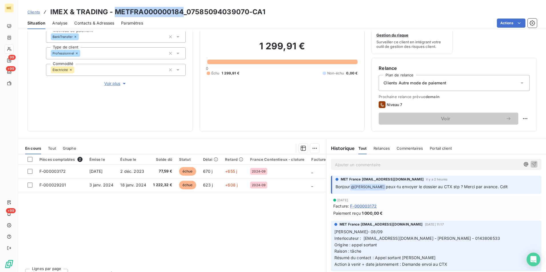
drag, startPoint x: 183, startPoint y: 13, endPoint x: 116, endPoint y: 14, distance: 67.1
click at [116, 14] on h3 "IMEX & TRADING - METFRA000000184_07585094039070-CA1" at bounding box center [157, 12] width 215 height 10
copy h3 "METFRA000000184"
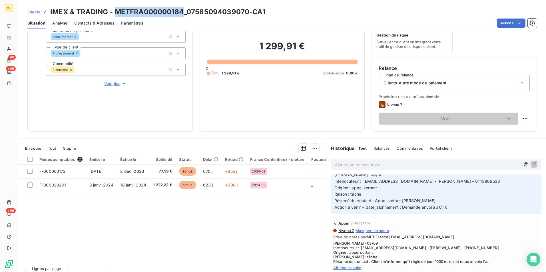
scroll to position [86, 0]
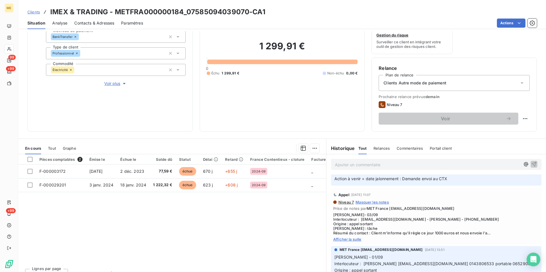
click at [351, 239] on span "Afficher la suite" at bounding box center [436, 239] width 206 height 5
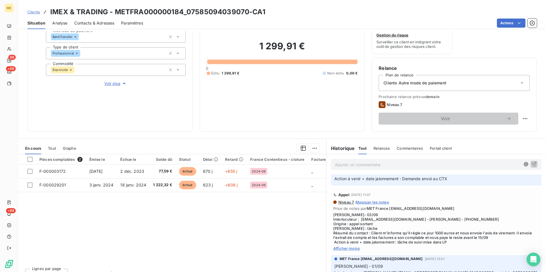
click at [427, 219] on span "[PERSON_NAME]- 03/09 Interlocuteur : [EMAIL_ADDRESS][DOMAIN_NAME] - [PERSON_NAM…" at bounding box center [436, 229] width 206 height 32
copy span "0143806533"
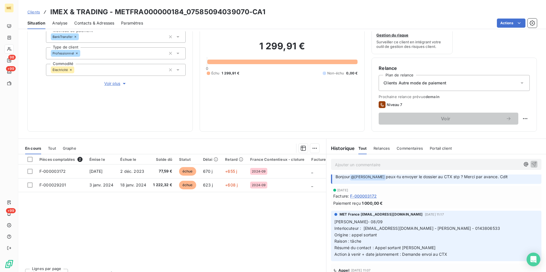
scroll to position [0, 0]
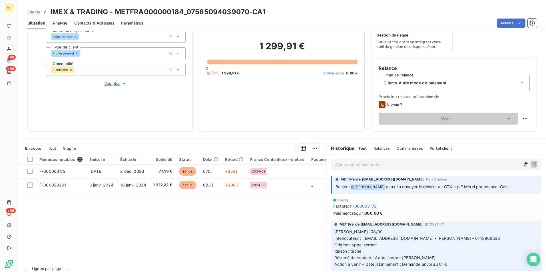
click at [438, 168] on p "Ajouter un commentaire ﻿" at bounding box center [427, 164] width 185 height 7
click at [438, 167] on p "Ajouter un commentaire ﻿" at bounding box center [427, 164] width 185 height 7
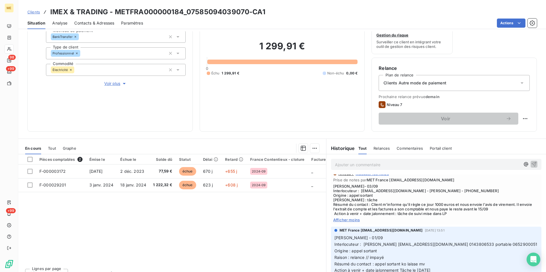
scroll to position [57, 0]
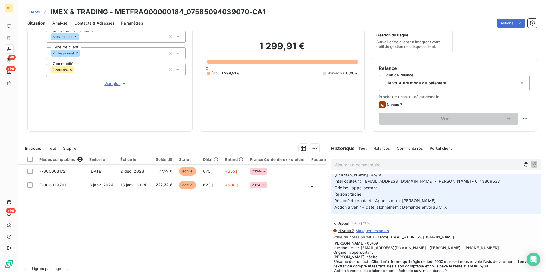
click at [354, 168] on p "Ajouter un commentaire ﻿" at bounding box center [427, 164] width 185 height 7
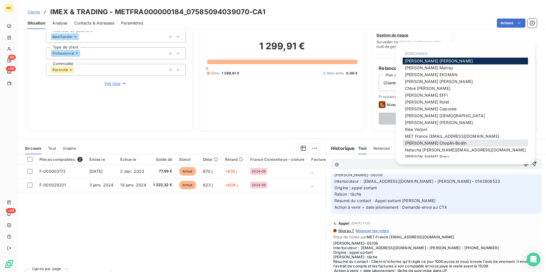
scroll to position [4, 0]
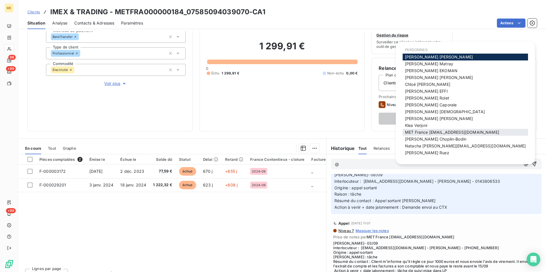
click at [455, 131] on span "MET France [EMAIL_ADDRESS][DOMAIN_NAME]" at bounding box center [452, 132] width 94 height 5
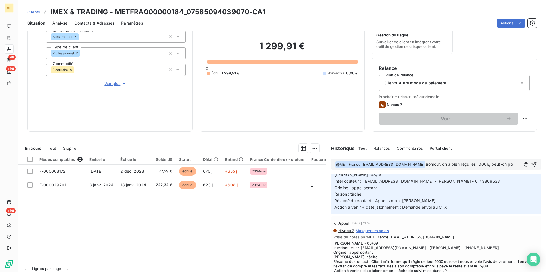
scroll to position [63, 0]
drag, startPoint x: 492, startPoint y: 166, endPoint x: 506, endPoint y: 166, distance: 14.0
click at [506, 166] on span "Bonjour, on a bien reçu les 1000€, peut-on pousser pour les 1299,91€" at bounding box center [421, 168] width 173 height 12
click at [439, 174] on p "﻿ @ MET France met-france@recouvrement.met.com ﻿ Bonjour, on a bien reçu les 10…" at bounding box center [428, 167] width 187 height 13
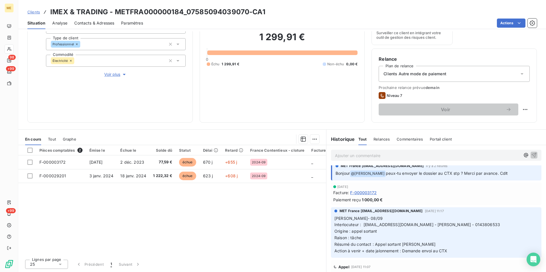
scroll to position [0, 0]
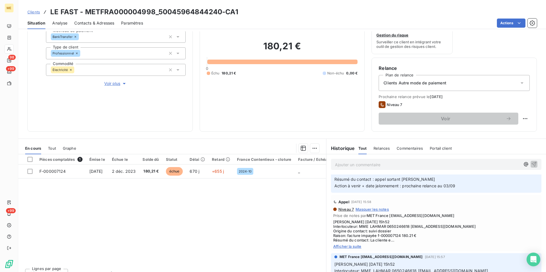
scroll to position [228, 0]
click at [348, 248] on span "Afficher la suite" at bounding box center [436, 245] width 206 height 5
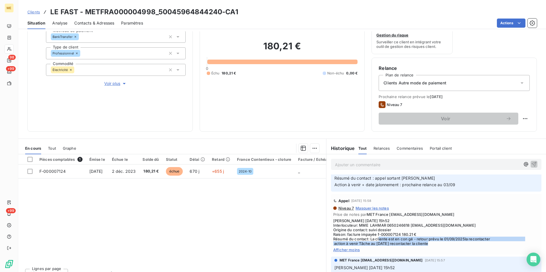
drag, startPoint x: 383, startPoint y: 247, endPoint x: 483, endPoint y: 248, distance: 99.9
click at [483, 246] on span "[PERSON_NAME] [DATE] 15h52 Interlocuteur: MME LAHMAR 0650246618 [EMAIL_ADDRESS]…" at bounding box center [436, 232] width 206 height 27
drag, startPoint x: 483, startPoint y: 248, endPoint x: 453, endPoint y: 250, distance: 29.7
click at [453, 246] on span "[PERSON_NAME] [DATE] 15h52 Interlocuteur: MME LAHMAR 0650246618 [EMAIL_ADDRESS]…" at bounding box center [436, 232] width 206 height 27
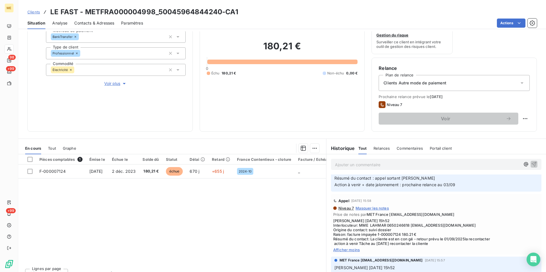
click at [408, 232] on span "[PERSON_NAME] [DATE] 15h52 Interlocuteur: MME LAHMAR 0650246618 [EMAIL_ADDRESS]…" at bounding box center [436, 232] width 206 height 27
drag, startPoint x: 408, startPoint y: 232, endPoint x: 401, endPoint y: 232, distance: 6.9
click at [401, 232] on span "Valérie 22/08/2025 15h52 Interlocuteur: MME LAHMAR 0650246618 restaurantlefast@…" at bounding box center [436, 232] width 206 height 27
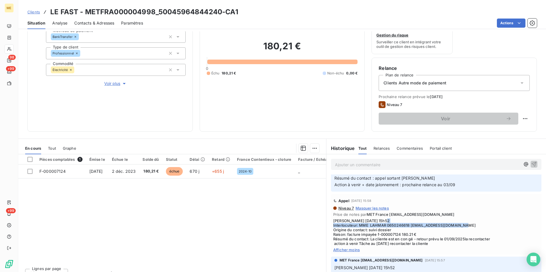
click at [401, 232] on span "Valérie 22/08/2025 15h52 Interlocuteur: MME LAHMAR 0650246618 restaurantlefast@…" at bounding box center [436, 232] width 206 height 27
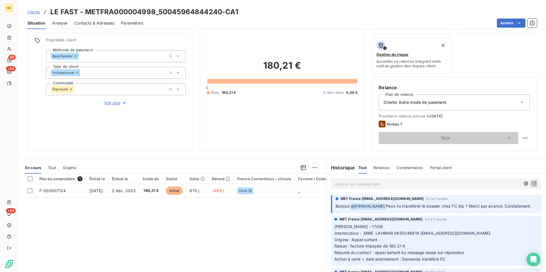
scroll to position [29, 0]
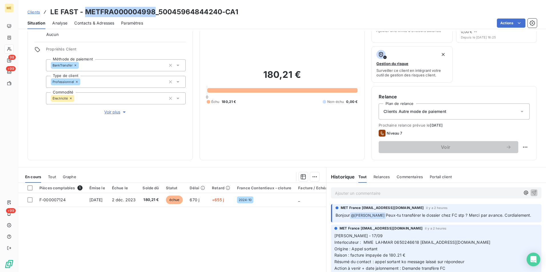
drag, startPoint x: 153, startPoint y: 12, endPoint x: 86, endPoint y: 13, distance: 67.1
click at [86, 13] on h3 "LE FAST - METFRA000004998_50045964844240-CA1" at bounding box center [144, 12] width 188 height 10
copy h3 "METFRA000004998"
click at [70, 10] on h3 "LE FAST - METFRA000004998_50045964844240-CA1" at bounding box center [144, 12] width 188 height 10
drag, startPoint x: 77, startPoint y: 10, endPoint x: 51, endPoint y: 12, distance: 26.3
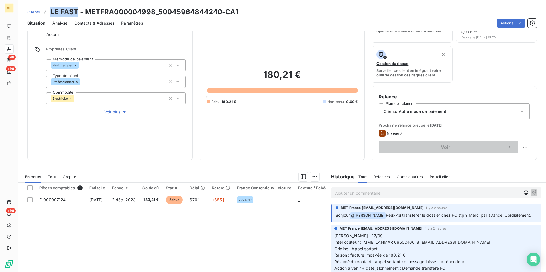
click at [51, 12] on h3 "LE FAST - METFRA000004998_50045964844240-CA1" at bounding box center [144, 12] width 188 height 10
copy h3 "LE FAST"
click at [100, 22] on span "Contacts & Adresses" at bounding box center [94, 23] width 40 height 6
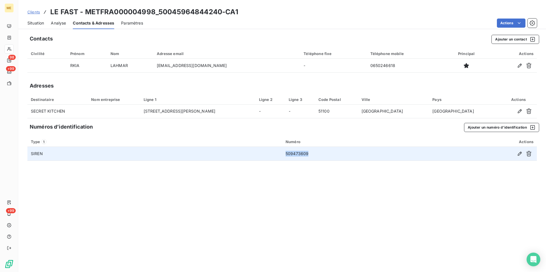
drag, startPoint x: 319, startPoint y: 154, endPoint x: 278, endPoint y: 153, distance: 40.5
click at [278, 153] on tr "SIREN 509473609" at bounding box center [281, 154] width 509 height 14
copy tr "509473609"
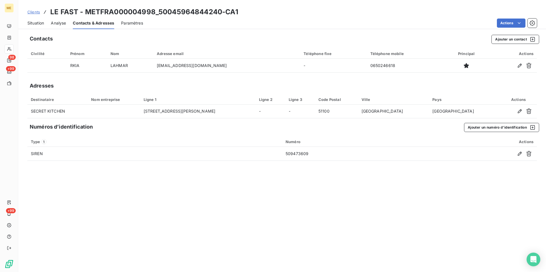
click at [185, 197] on div "Contacts Ajouter un contact Civilité Prénom Nom Adresse email Téléphone fixe Té…" at bounding box center [282, 151] width 528 height 241
click at [200, 215] on div "Contacts Ajouter un contact Civilité Prénom Nom Adresse email Téléphone fixe Té…" at bounding box center [282, 151] width 528 height 241
click at [33, 19] on div "Situation" at bounding box center [35, 23] width 17 height 12
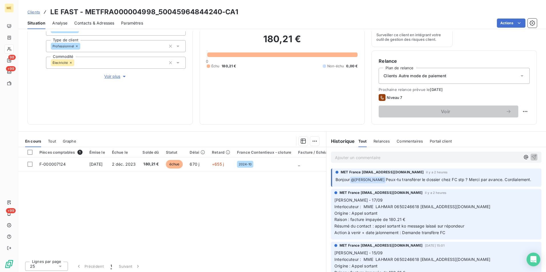
scroll to position [66, 0]
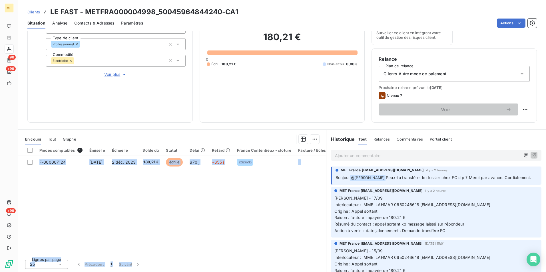
drag, startPoint x: 248, startPoint y: 254, endPoint x: 292, endPoint y: 258, distance: 43.6
click at [292, 258] on div "Pièces comptables 1 Émise le Échue le Solde dû Statut Délai Retard France Conte…" at bounding box center [172, 208] width 308 height 127
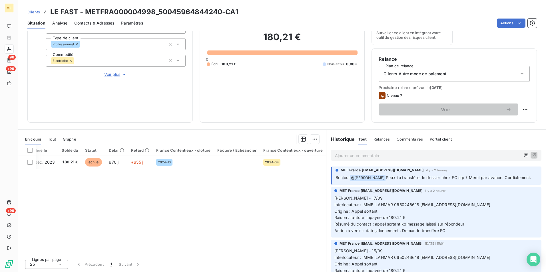
click at [186, 220] on div "Pièces comptables 1 Émise le Échue le Solde dû Statut Délai Retard France Conte…" at bounding box center [172, 200] width 308 height 110
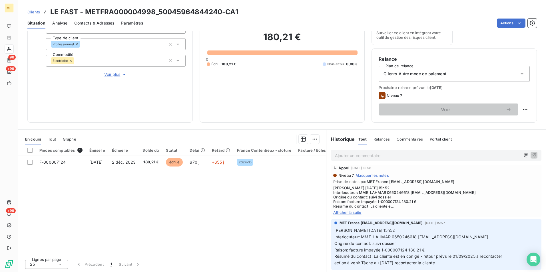
scroll to position [257, 0]
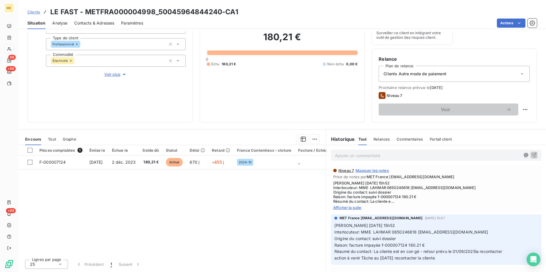
click at [345, 210] on span "Afficher la suite" at bounding box center [436, 208] width 206 height 5
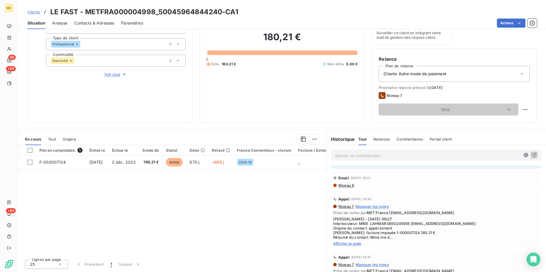
scroll to position [371, 0]
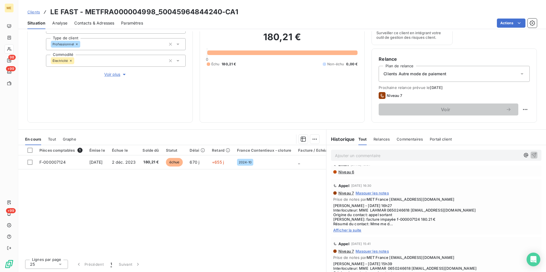
click at [356, 233] on span "Afficher la suite" at bounding box center [436, 230] width 206 height 5
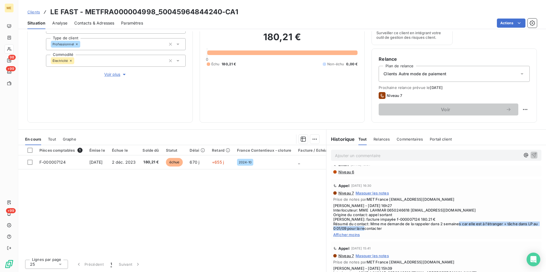
drag, startPoint x: 471, startPoint y: 230, endPoint x: 483, endPoint y: 234, distance: 12.7
click at [483, 231] on span "Sylvain - 12/08/2025 - 16h27 Interlocuteur: MME LAHMAR 0650246618 restaurantlef…" at bounding box center [436, 217] width 206 height 27
click at [273, 230] on div "Pièces comptables 1 Émise le Échue le Solde dû Statut Délai Retard France Conte…" at bounding box center [172, 200] width 308 height 110
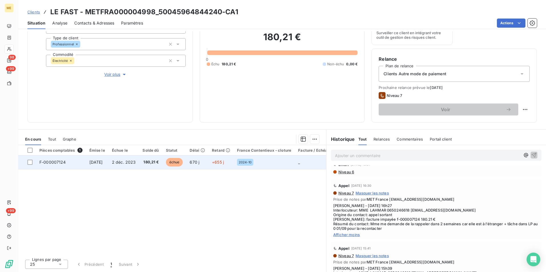
click at [220, 165] on td "+655 j" at bounding box center [220, 163] width 25 height 14
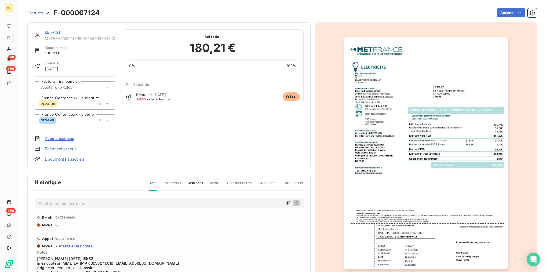
click at [423, 131] on img "button" at bounding box center [426, 153] width 164 height 232
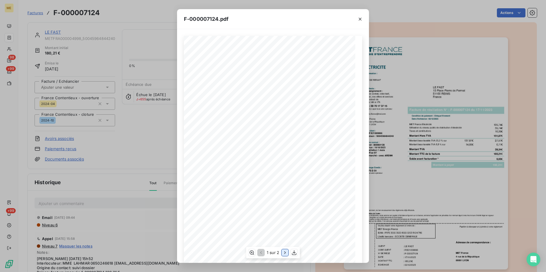
click at [285, 252] on icon "button" at bounding box center [285, 253] width 6 height 6
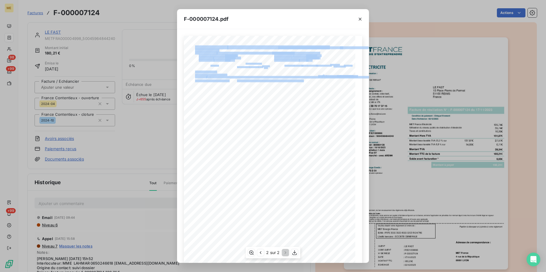
click at [316, 116] on div "Détail de votre facture : Document à conserver 10 ans 2/2 Numéro : F-000007124 …" at bounding box center [273, 157] width 178 height 242
click at [360, 18] on icon "button" at bounding box center [360, 19] width 6 height 6
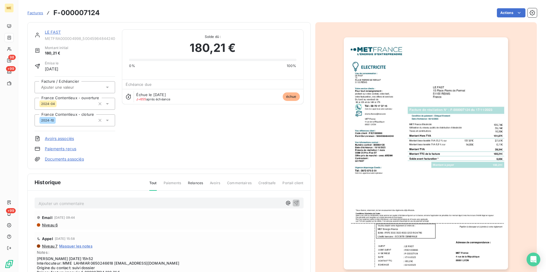
click at [52, 33] on link "LE FAST" at bounding box center [53, 32] width 16 height 5
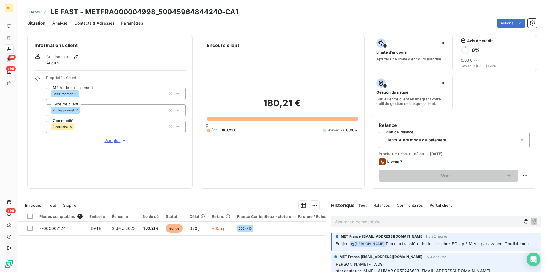
click at [405, 222] on p "Ajouter un commentaire ﻿" at bounding box center [427, 221] width 185 height 7
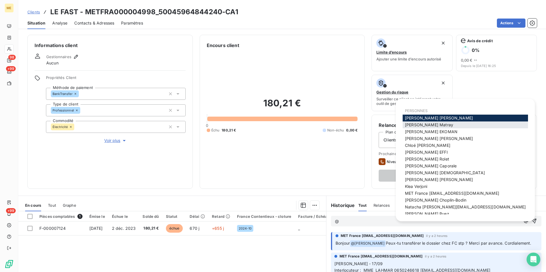
click at [432, 126] on span "[PERSON_NAME]" at bounding box center [429, 124] width 48 height 5
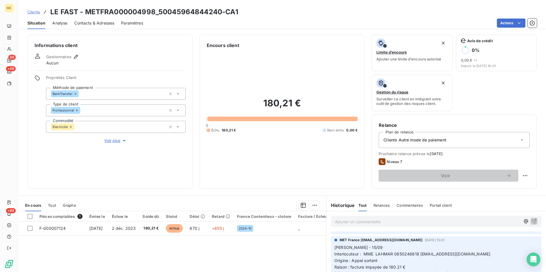
scroll to position [114, 0]
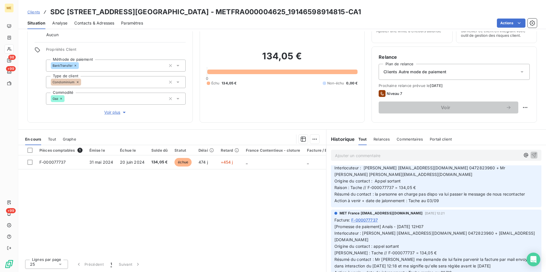
scroll to position [343, 0]
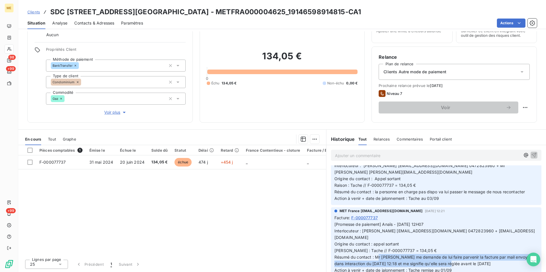
drag, startPoint x: 425, startPoint y: 211, endPoint x: 506, endPoint y: 219, distance: 82.0
click at [506, 222] on p "[Promesse de paiement] Anaïs - 20/08/2025 - 12H07 Interlocuteur : Emilie Brucke…" at bounding box center [436, 248] width 204 height 52
click at [471, 222] on span "[Promesse de paiement] Anaïs - 20/08/2025 - 12H07 Interlocuteur : Emilie Brucke…" at bounding box center [434, 247] width 200 height 51
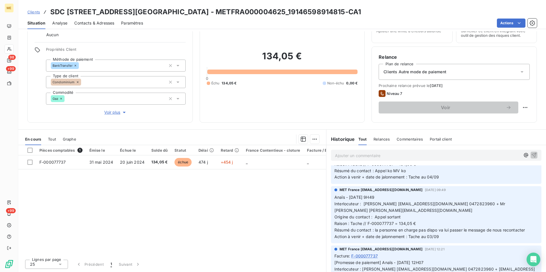
scroll to position [314, 0]
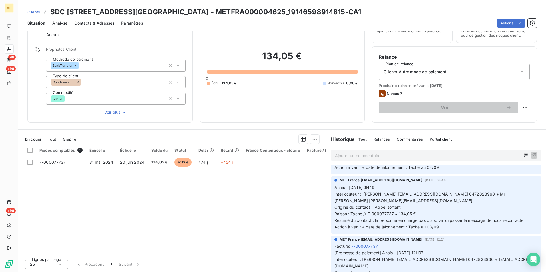
click at [438, 251] on span "[Promesse de paiement] Anaïs - 20/08/2025 - 12H07 Interlocuteur : Emilie Brucke…" at bounding box center [434, 276] width 200 height 51
copy span "0472823960"
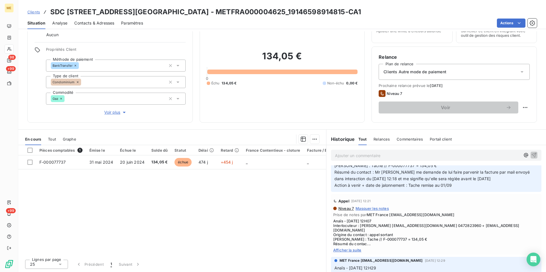
scroll to position [428, 0]
click at [345, 248] on span "Afficher la suite" at bounding box center [436, 250] width 206 height 5
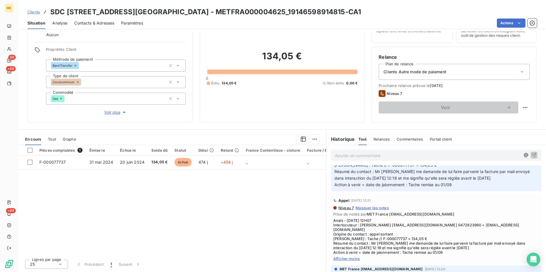
click at [200, 11] on h3 "SDC 3 RUE DE LA TOUR DU PIN - METFRA000004625_19146598914815-CA1" at bounding box center [205, 12] width 311 height 10
click at [214, 9] on h3 "SDC 3 RUE DE LA TOUR DU PIN - METFRA000004625_19146598914815-CA1" at bounding box center [205, 12] width 311 height 10
drag, startPoint x: 230, startPoint y: 11, endPoint x: 161, endPoint y: 3, distance: 69.5
click at [161, 3] on div "Clients SDC 3 RUE DE LA TOUR DU PIN - METFRA000004625_19146598914815-CA1 Situat…" at bounding box center [282, 14] width 528 height 29
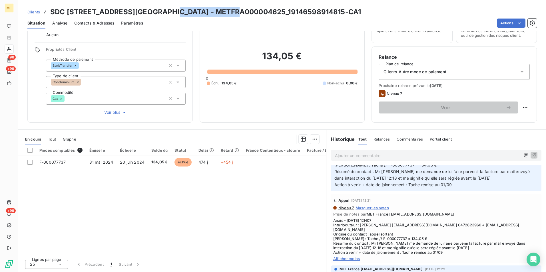
copy h3 "METFRA000004625"
click at [405, 157] on p "Ajouter un commentaire ﻿" at bounding box center [427, 155] width 185 height 7
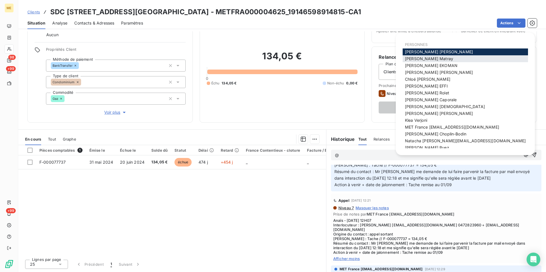
click at [422, 61] on span "Amélie Matray" at bounding box center [429, 58] width 48 height 5
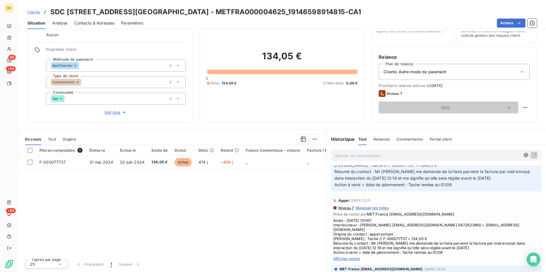
scroll to position [449, 0]
click at [35, 13] on span "Clients" at bounding box center [33, 12] width 13 height 5
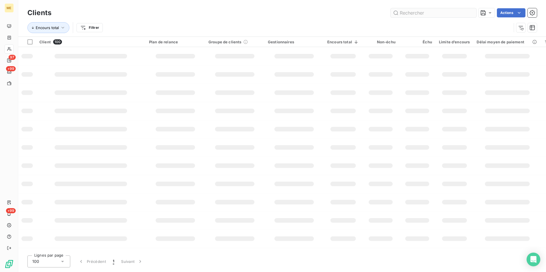
click at [416, 13] on input "text" at bounding box center [434, 12] width 86 height 9
drag, startPoint x: 401, startPoint y: 16, endPoint x: 400, endPoint y: 28, distance: 12.0
click at [400, 28] on div "Clients METFRA000003995 Actions Encours total Filtrer" at bounding box center [281, 22] width 509 height 30
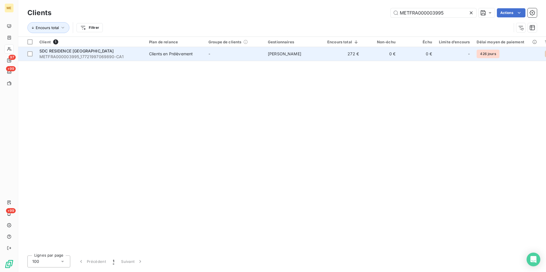
type input "METFRA000003995"
click at [270, 57] on td "[PERSON_NAME]" at bounding box center [293, 54] width 59 height 14
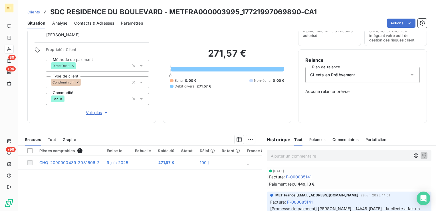
scroll to position [28, 0]
click at [37, 11] on span "Clients" at bounding box center [33, 12] width 13 height 5
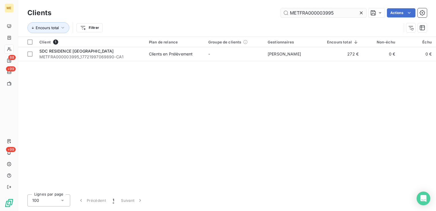
click at [317, 15] on input "METFRA000003995" at bounding box center [324, 12] width 86 height 9
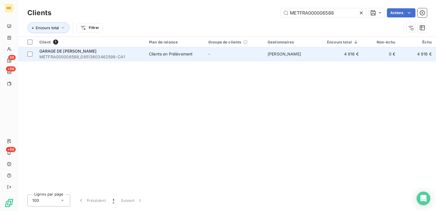
type input "METFRA000006588"
click at [136, 59] on span "METFRA000006588_09513603462598-CA1" at bounding box center [90, 57] width 103 height 6
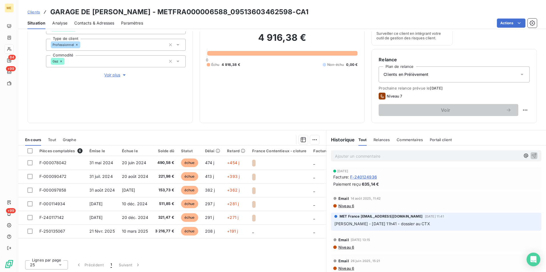
scroll to position [66, 0]
click at [197, 13] on h3 "GARAGE DE SARAN - METFRA000006588_09513603462598-CA1" at bounding box center [179, 12] width 258 height 10
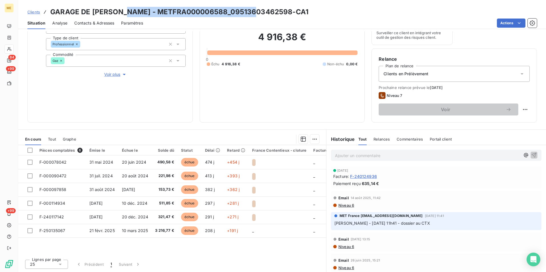
click at [197, 13] on h3 "GARAGE DE SARAN - METFRA000006588_09513603462598-CA1" at bounding box center [179, 12] width 258 height 10
copy h3 "METFRA000006588_09513603462598"
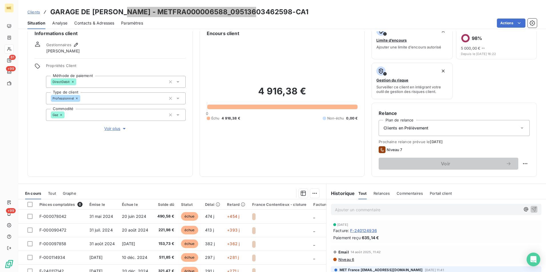
scroll to position [0, 0]
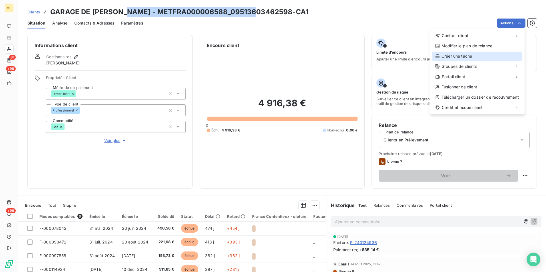
click at [464, 55] on div "Créer une tâche" at bounding box center [477, 56] width 90 height 9
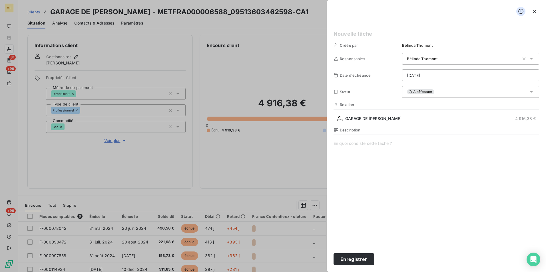
click at [402, 36] on h5 at bounding box center [436, 34] width 206 height 8
click at [380, 33] on h5 "Regarder si" at bounding box center [436, 34] width 206 height 8
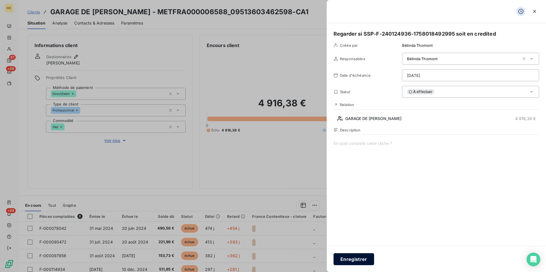
click at [355, 260] on button "Enregistrer" at bounding box center [353, 260] width 41 height 12
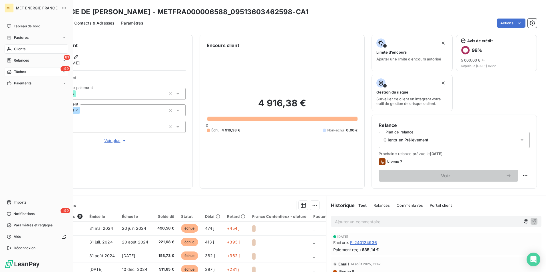
click at [29, 73] on div "+99 Tâches" at bounding box center [37, 71] width 64 height 9
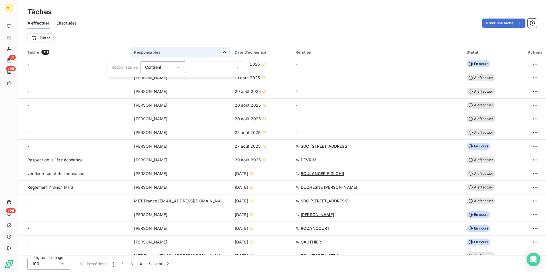
click at [210, 69] on div at bounding box center [216, 67] width 57 height 12
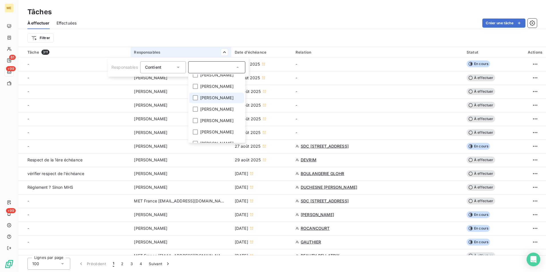
scroll to position [143, 0]
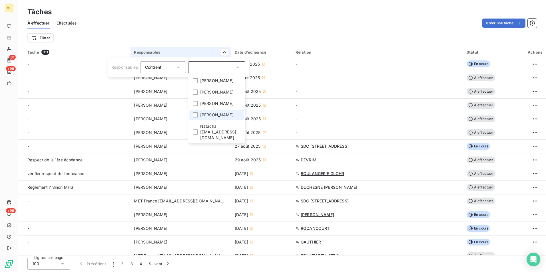
click at [226, 110] on li "Bélinda Thomont" at bounding box center [216, 115] width 55 height 10
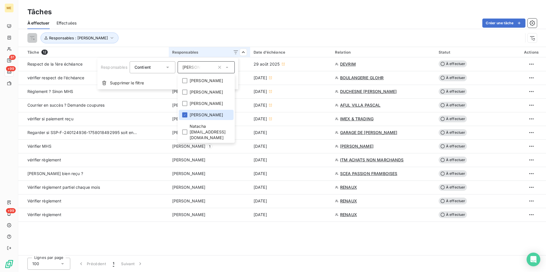
click at [290, 35] on html "ME 81 +99 +99 Tâches À effectuer Effectuées Créer une tâche Responsables : Béli…" at bounding box center [273, 136] width 546 height 272
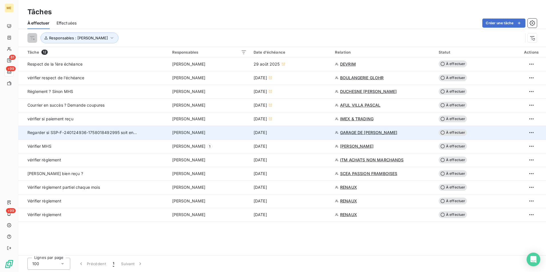
click at [221, 132] on div "Bélinda Thomont" at bounding box center [209, 133] width 75 height 6
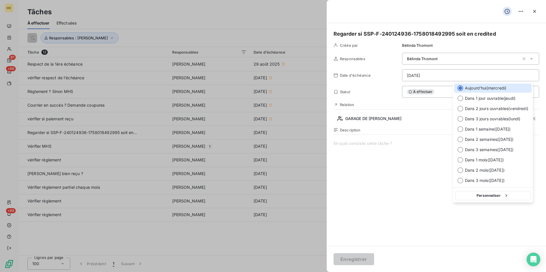
click at [410, 78] on html "ME 81 +99 +99 Tâches À effectuer Effectuées Créer une tâche Responsables : Béli…" at bounding box center [273, 136] width 546 height 272
click at [480, 131] on span "Dans 1 semaine ( 24 sept. )" at bounding box center [488, 129] width 46 height 6
type input "24/09/2025"
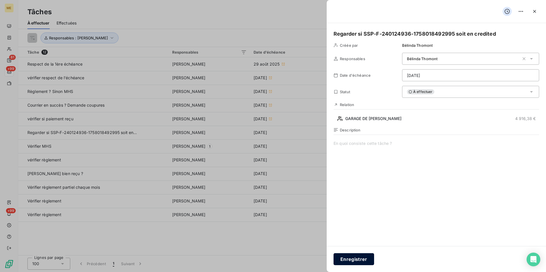
click at [367, 255] on button "Enregistrer" at bounding box center [353, 260] width 41 height 12
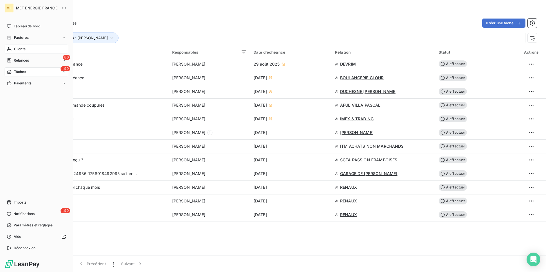
click at [21, 50] on span "Clients" at bounding box center [19, 49] width 11 height 5
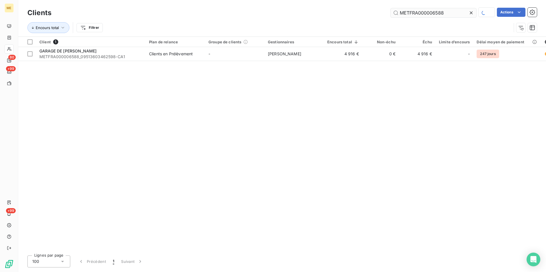
click at [441, 15] on input "METFRA000006588" at bounding box center [434, 12] width 86 height 9
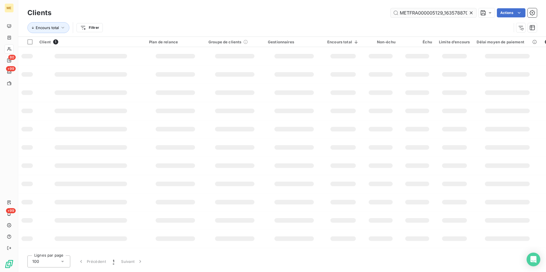
scroll to position [0, 14]
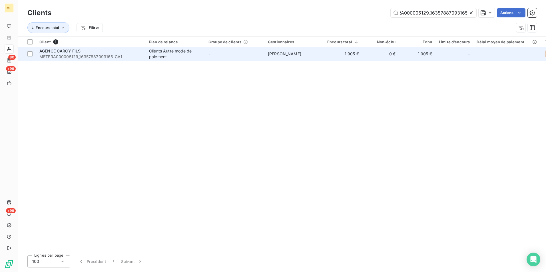
type input "METFRA000005129_16357887093165"
click at [164, 51] on div "Clients Autre mode de paiement" at bounding box center [175, 53] width 53 height 11
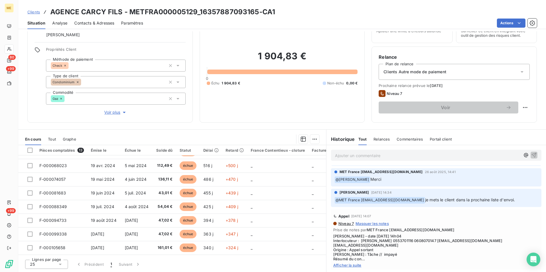
scroll to position [29, 0]
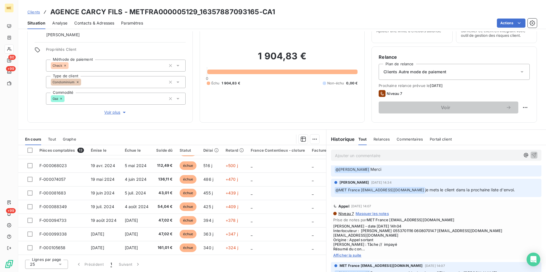
click at [356, 253] on span "Afficher la suite" at bounding box center [436, 255] width 206 height 5
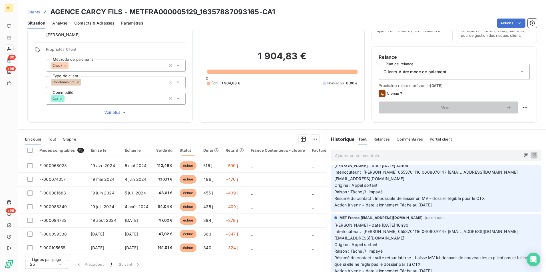
scroll to position [171, 0]
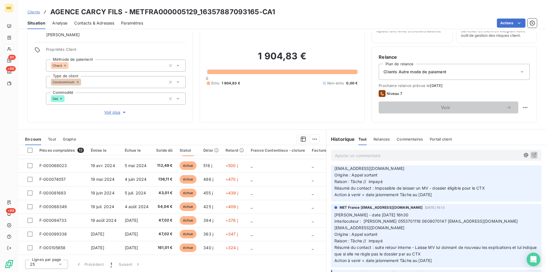
drag, startPoint x: 431, startPoint y: 247, endPoint x: 468, endPoint y: 260, distance: 40.3
click at [468, 260] on p "Valérie - date 14/08/2025 16h30 Interlocuteur : Julia Carcy 0553701116 06080701…" at bounding box center [436, 238] width 204 height 52
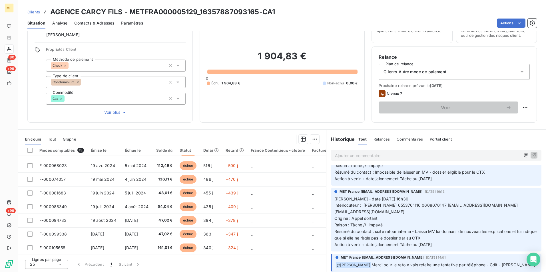
scroll to position [200, 0]
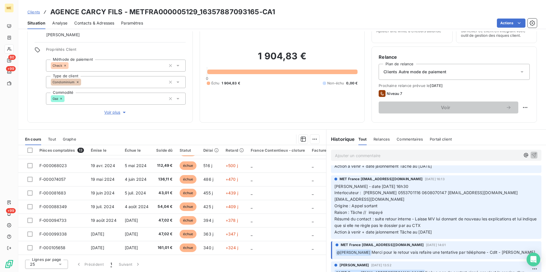
click at [466, 247] on div "MET France met-france@recouvrement.met.com 18 août 2025, 14:01" at bounding box center [436, 245] width 202 height 5
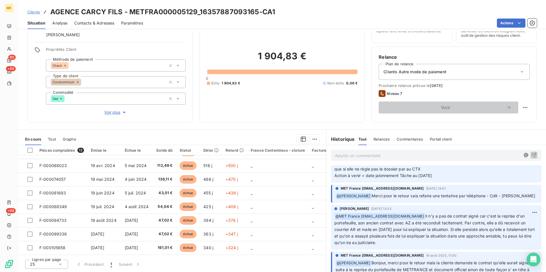
scroll to position [257, 0]
drag, startPoint x: 424, startPoint y: 216, endPoint x: 436, endPoint y: 241, distance: 28.1
click at [436, 241] on p "﻿ @ MET France met-france@recouvrement.met.com Il n'y a pas de contrat signé ca…" at bounding box center [436, 229] width 204 height 33
drag, startPoint x: 436, startPoint y: 241, endPoint x: 433, endPoint y: 242, distance: 3.3
click at [433, 242] on p "﻿ @ MET France met-france@recouvrement.met.com Il n'y a pas de contrat signé ca…" at bounding box center [436, 229] width 204 height 33
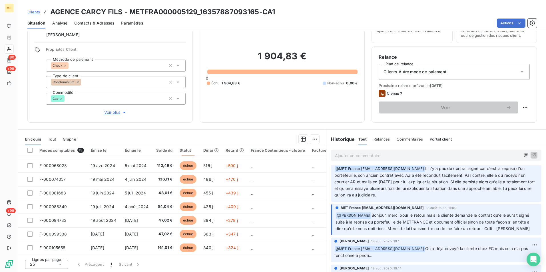
scroll to position [314, 0]
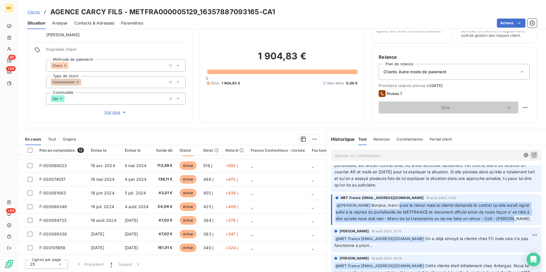
drag, startPoint x: 397, startPoint y: 206, endPoint x: 511, endPoint y: 219, distance: 114.7
click at [511, 219] on p "﻿ @ Bélinda Thomont Bonjour, merci pour le retour mais la cliente demande le co…" at bounding box center [436, 212] width 202 height 20
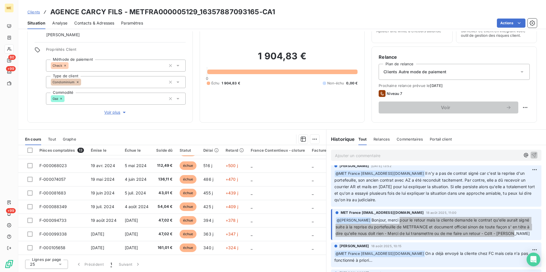
scroll to position [285, 0]
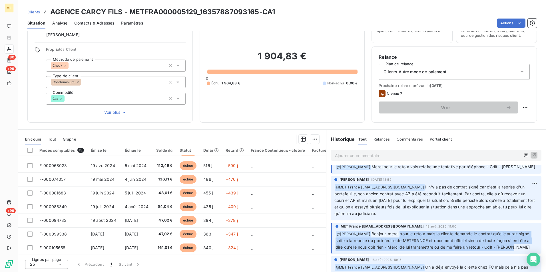
click at [438, 194] on span "Il n'y a pas de contrat signé car c'est la reprise d'un portefeuille, son ancie…" at bounding box center [435, 200] width 202 height 31
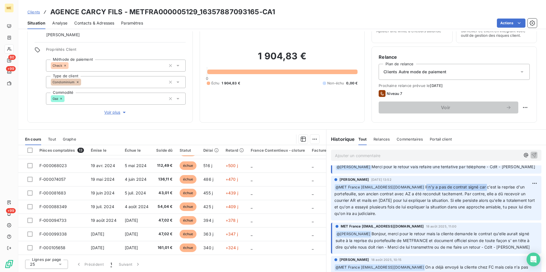
drag, startPoint x: 424, startPoint y: 185, endPoint x: 485, endPoint y: 187, distance: 60.9
click at [485, 187] on span "Il n'y a pas de contrat signé car c'est la reprise d'un portefeuille, son ancie…" at bounding box center [435, 200] width 202 height 31
click at [38, 11] on span "Clients" at bounding box center [33, 12] width 13 height 5
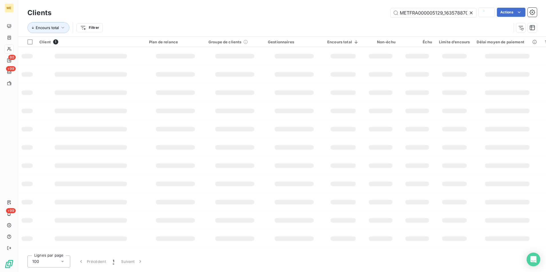
scroll to position [0, 14]
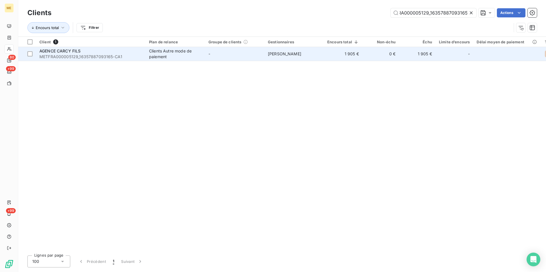
click at [348, 59] on td "1 905 €" at bounding box center [343, 54] width 39 height 14
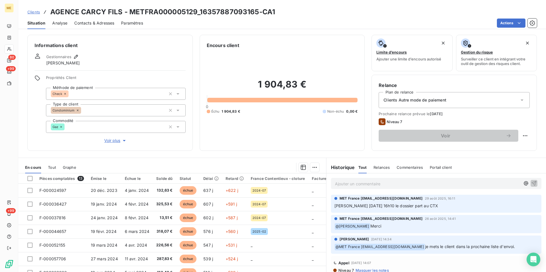
click at [34, 10] on span "Clients" at bounding box center [33, 12] width 13 height 5
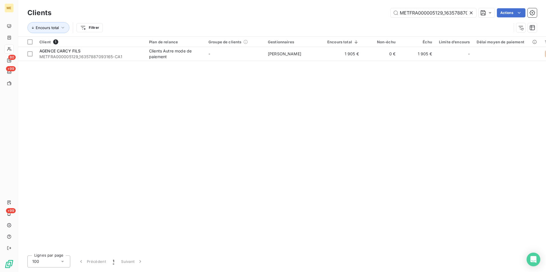
scroll to position [0, 14]
click at [431, 16] on input "METFRA000005129_16357887093165" at bounding box center [434, 12] width 86 height 9
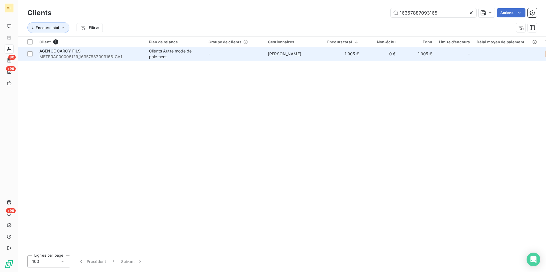
type input "16357887093165"
click at [118, 55] on span "METFRA000005129_16357887093165-CA1" at bounding box center [90, 57] width 103 height 6
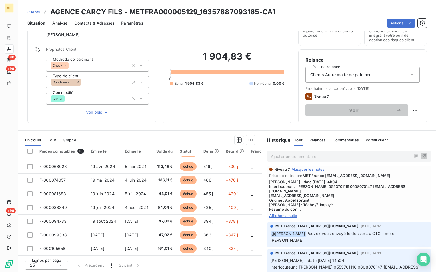
scroll to position [86, 0]
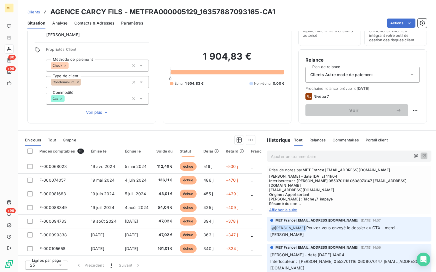
click at [288, 210] on span "Afficher la suite" at bounding box center [349, 210] width 160 height 5
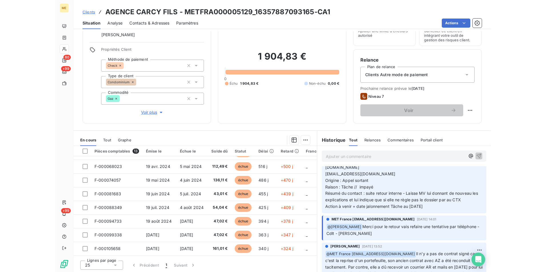
scroll to position [233, 0]
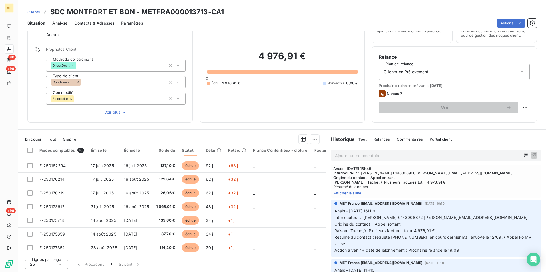
scroll to position [57, 0]
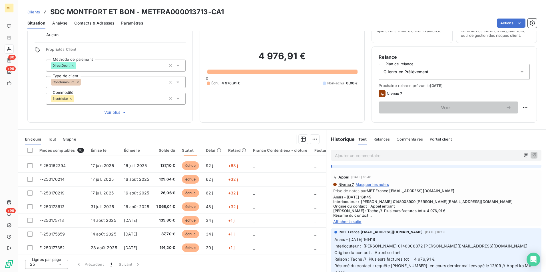
click at [354, 222] on span "Afficher la suite" at bounding box center [436, 222] width 206 height 5
drag, startPoint x: 453, startPoint y: 215, endPoint x: 488, endPoint y: 219, distance: 35.3
click at [488, 219] on div "Niveau 7 Masquer les notes Prise de notes par MET France [EMAIL_ADDRESS][DOMAIN…" at bounding box center [436, 203] width 206 height 42
click at [431, 222] on span "Afficher moins" at bounding box center [436, 222] width 206 height 5
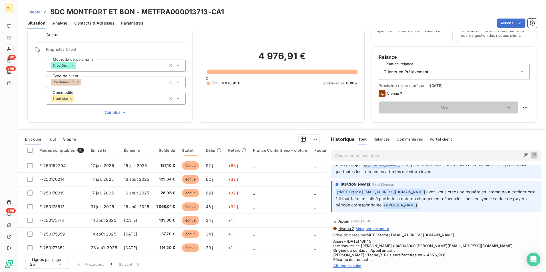
scroll to position [0, 0]
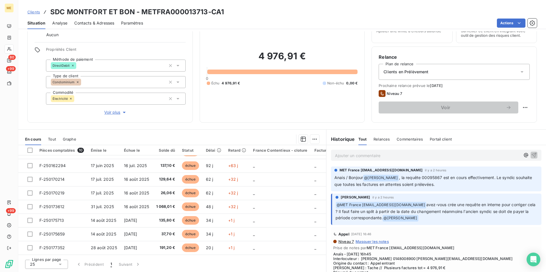
drag, startPoint x: 429, startPoint y: 203, endPoint x: 399, endPoint y: 221, distance: 34.8
click at [399, 221] on p "﻿ @ MET [GEOGRAPHIC_DATA] [EMAIL_ADDRESS][DOMAIN_NAME] avez-vous crée une requê…" at bounding box center [436, 212] width 202 height 20
drag, startPoint x: 399, startPoint y: 221, endPoint x: 456, endPoint y: 222, distance: 57.1
click at [456, 222] on div "[PERSON_NAME] il y a 2 heures ﻿ @ MET [GEOGRAPHIC_DATA] [EMAIL_ADDRESS][DOMAIN_…" at bounding box center [436, 210] width 210 height 32
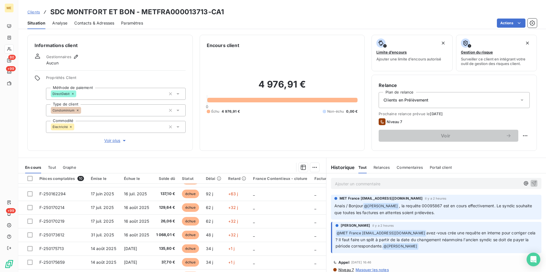
scroll to position [28, 0]
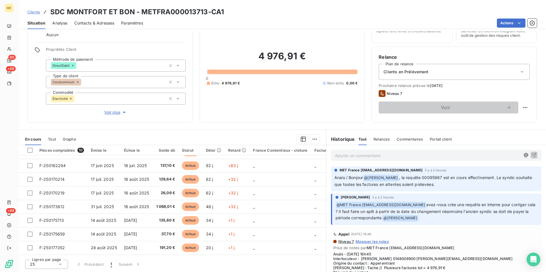
click at [425, 176] on span ", la requête 00095867 est en cours effectivement. Le syndic souhaite que toutes…" at bounding box center [433, 181] width 199 height 12
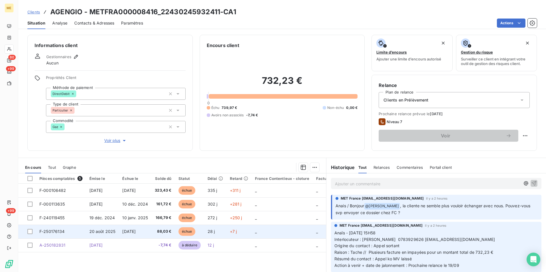
click at [152, 231] on td "88,03 €" at bounding box center [162, 232] width 23 height 14
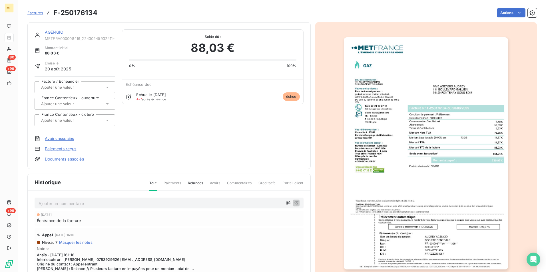
click at [443, 116] on img "button" at bounding box center [426, 153] width 164 height 232
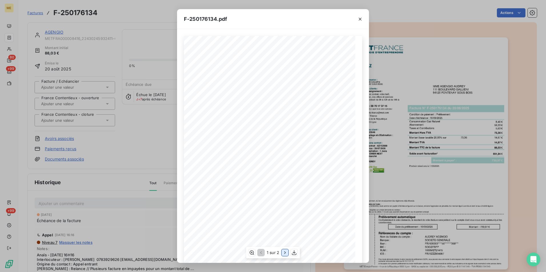
click at [284, 250] on button "button" at bounding box center [284, 253] width 7 height 7
click at [362, 15] on button "button" at bounding box center [359, 19] width 9 height 9
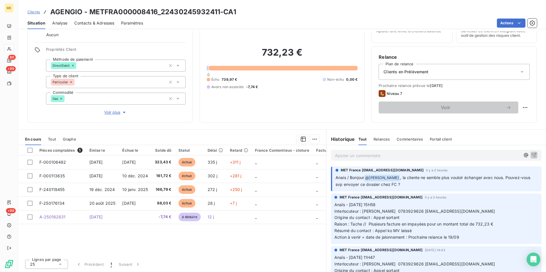
click at [114, 113] on span "Voir plus" at bounding box center [115, 113] width 23 height 6
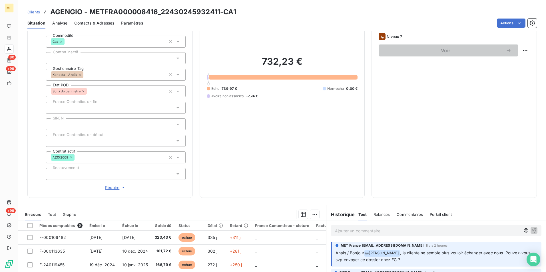
click at [117, 189] on span "Réduire" at bounding box center [115, 188] width 21 height 6
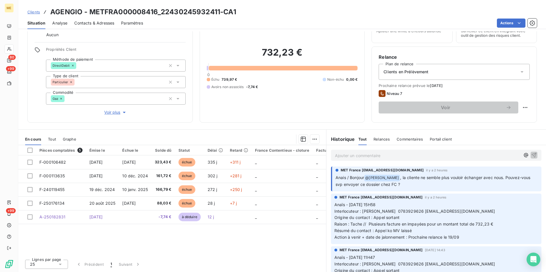
click at [378, 154] on p "Ajouter un commentaire ﻿" at bounding box center [427, 155] width 185 height 7
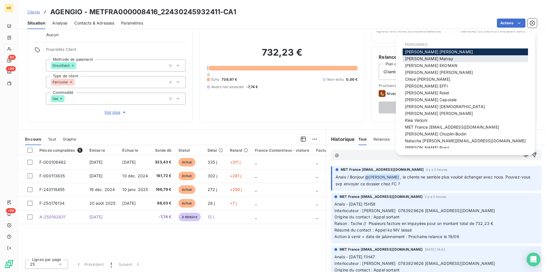
click at [458, 59] on div "Amélie Matray" at bounding box center [465, 58] width 125 height 7
click at [467, 56] on div "Amélie Matray" at bounding box center [465, 58] width 125 height 7
click at [441, 60] on div "Amélie Matray" at bounding box center [465, 58] width 125 height 7
click at [431, 57] on span "Amélie Matray" at bounding box center [429, 58] width 48 height 5
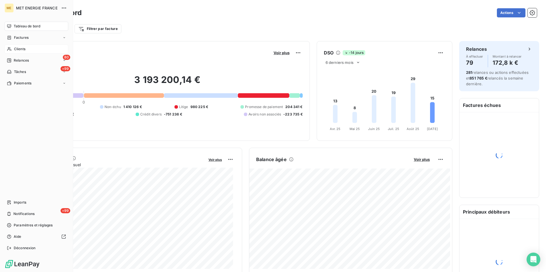
drag, startPoint x: 15, startPoint y: 48, endPoint x: 37, endPoint y: 48, distance: 22.3
click at [15, 48] on span "Clients" at bounding box center [19, 49] width 11 height 5
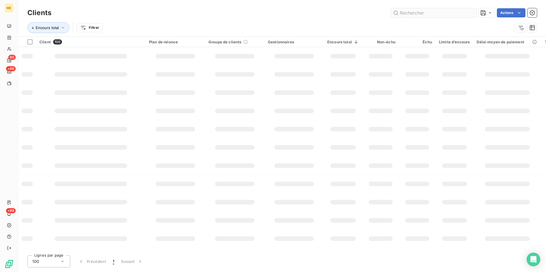
click at [423, 13] on input "text" at bounding box center [434, 12] width 86 height 9
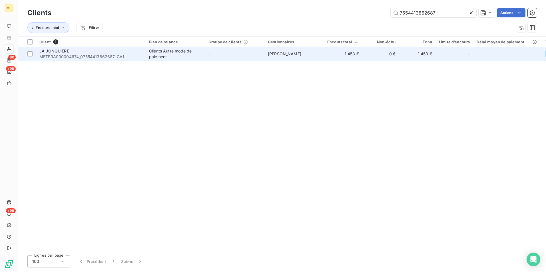
type input "7554413862687"
click at [168, 52] on div "Clients Autre mode de paiement" at bounding box center [175, 53] width 53 height 11
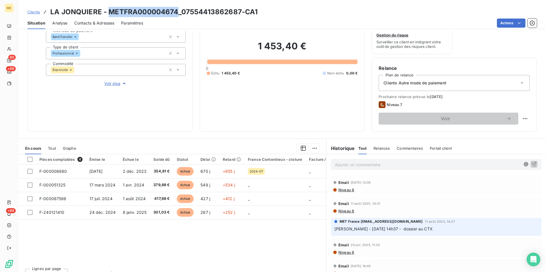
drag, startPoint x: 177, startPoint y: 10, endPoint x: 108, endPoint y: 9, distance: 68.5
click at [108, 9] on h3 "LA JONQUIERE - METFRA000004674_07554413862687-CA1" at bounding box center [153, 12] width 207 height 10
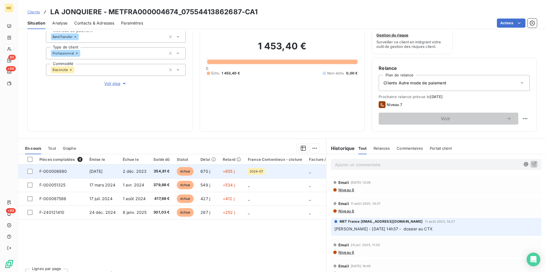
click at [78, 166] on td "F-000006880" at bounding box center [61, 172] width 50 height 14
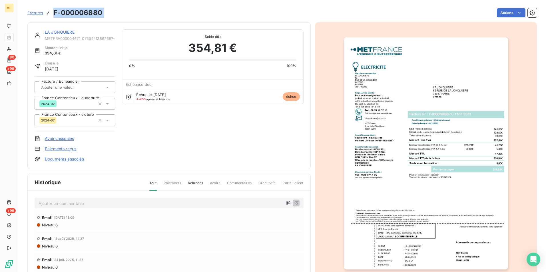
drag, startPoint x: 109, startPoint y: 11, endPoint x: 52, endPoint y: 13, distance: 56.6
click at [52, 13] on div "Factures F-000006880 Actions" at bounding box center [281, 13] width 509 height 12
copy section "F-000006880 Actions"
drag, startPoint x: 55, startPoint y: 30, endPoint x: 101, endPoint y: 46, distance: 49.5
click at [55, 30] on link "LA JONQUIERE" at bounding box center [60, 32] width 30 height 5
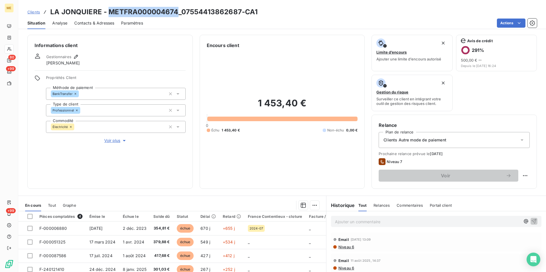
drag, startPoint x: 177, startPoint y: 14, endPoint x: 109, endPoint y: 12, distance: 67.4
click at [109, 12] on h3 "LA JONQUIERE - METFRA000004674_07554413862687-CA1" at bounding box center [153, 12] width 207 height 10
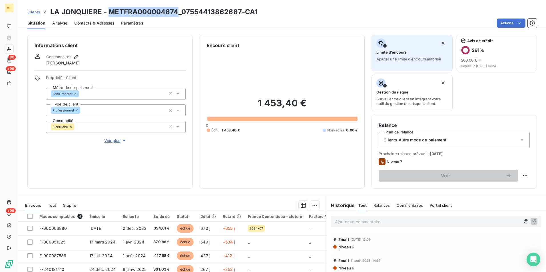
copy h3 "METFRA000004674"
